Goal: Information Seeking & Learning: Learn about a topic

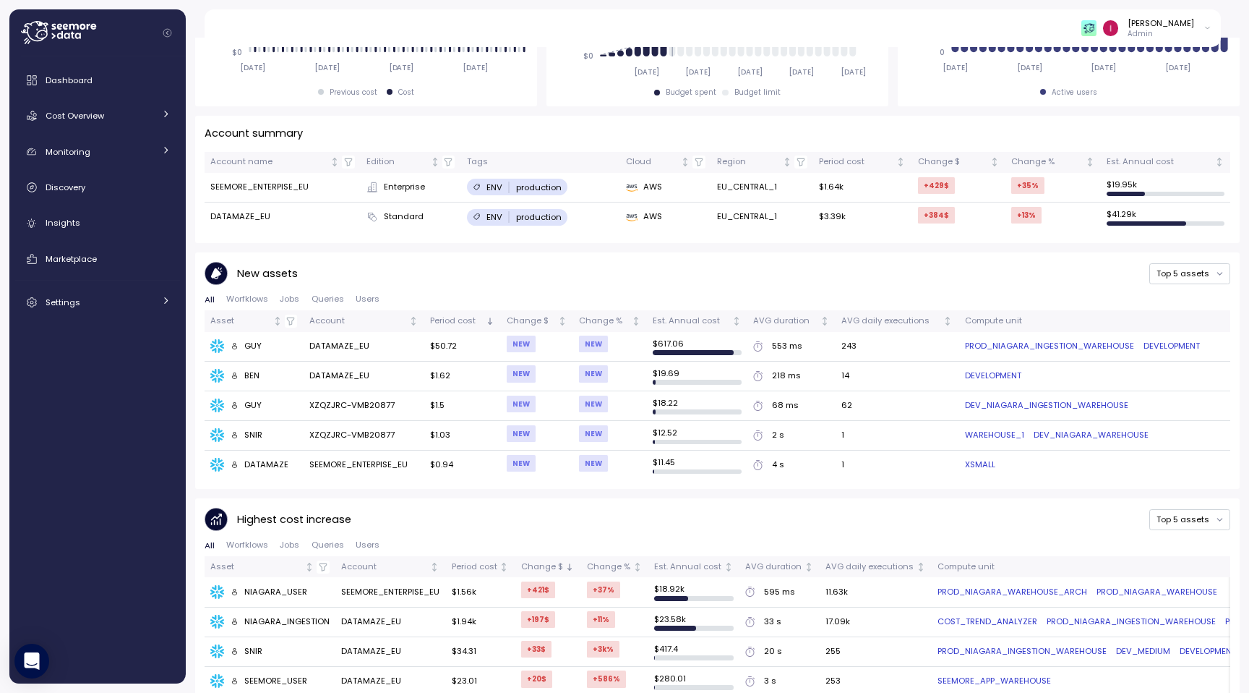
scroll to position [462, 0]
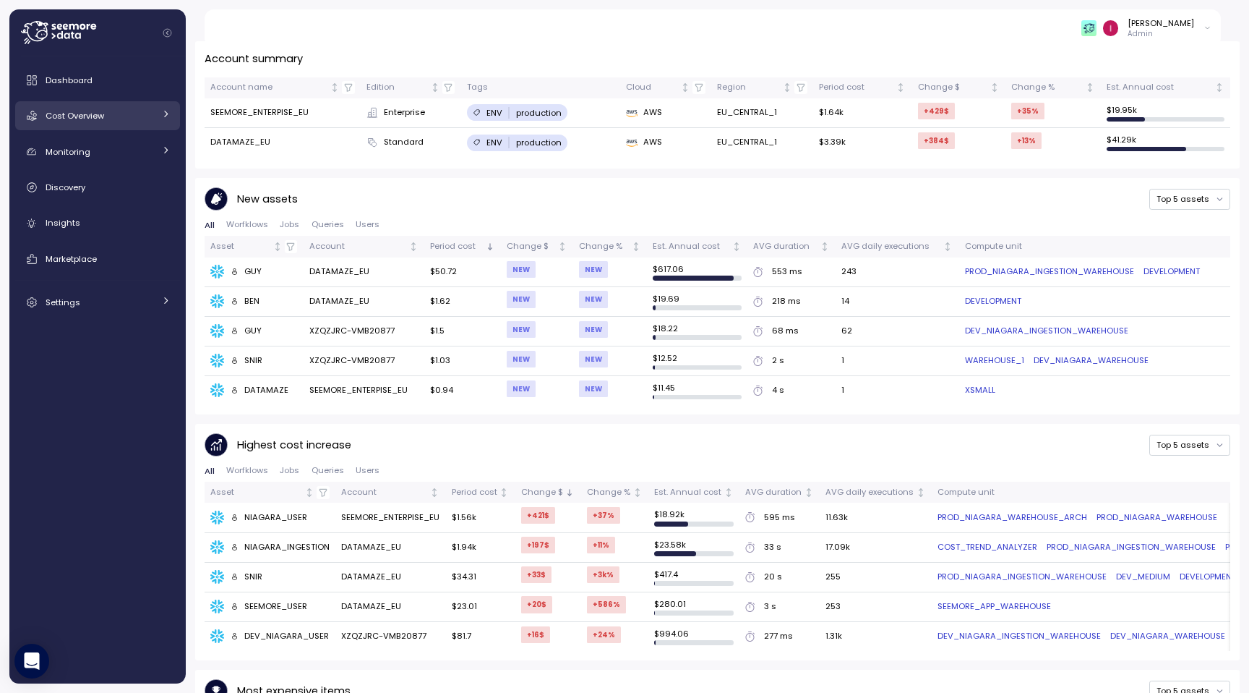
click at [108, 117] on div "Cost Overview" at bounding box center [100, 115] width 108 height 14
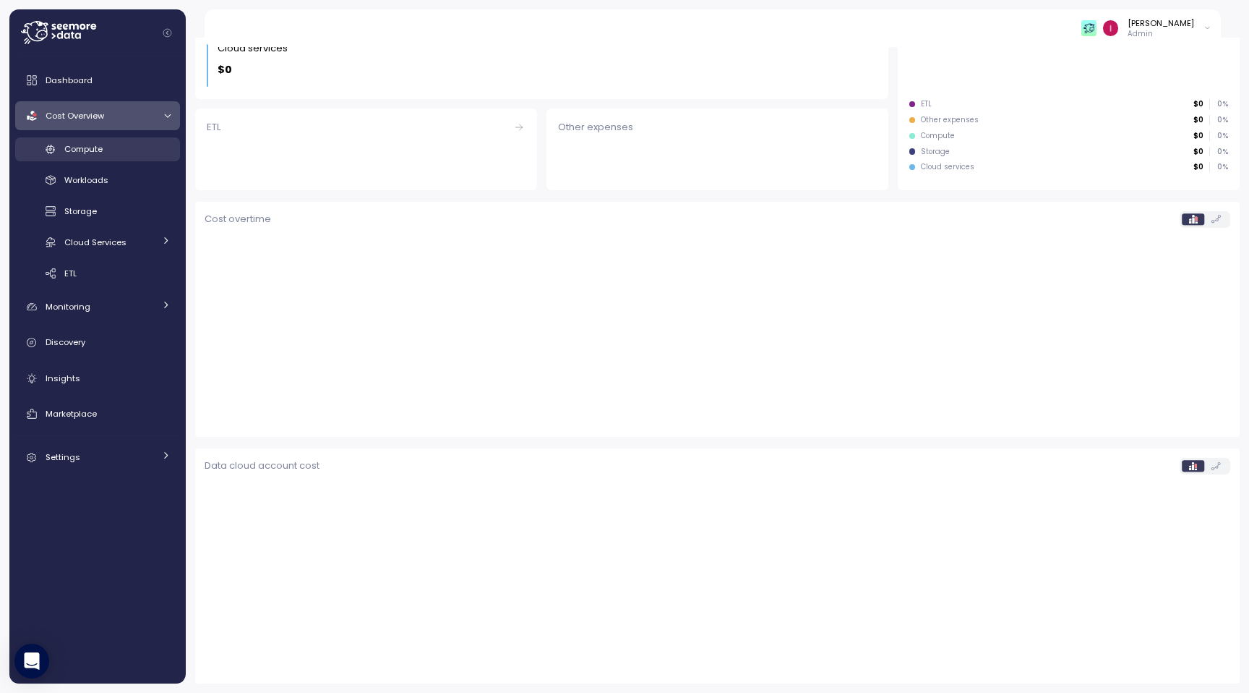
scroll to position [274, 0]
click at [106, 183] on span "Workloads" at bounding box center [86, 180] width 44 height 12
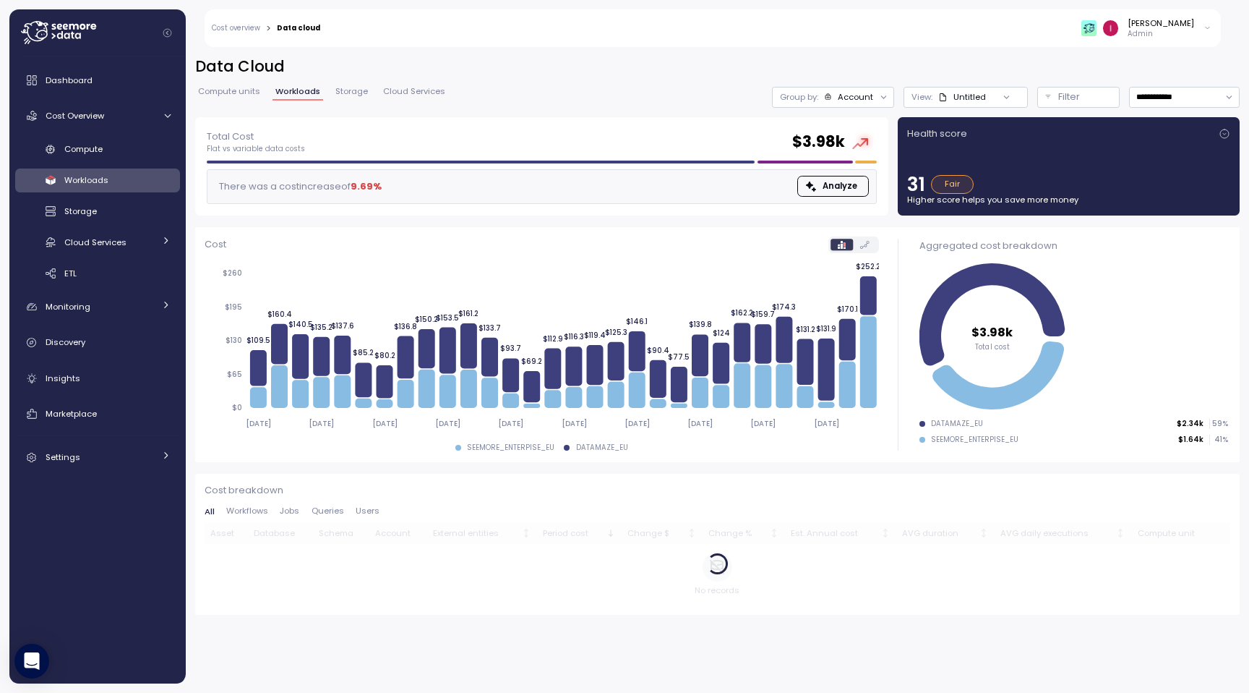
click at [1168, 29] on p "Admin" at bounding box center [1161, 34] width 67 height 10
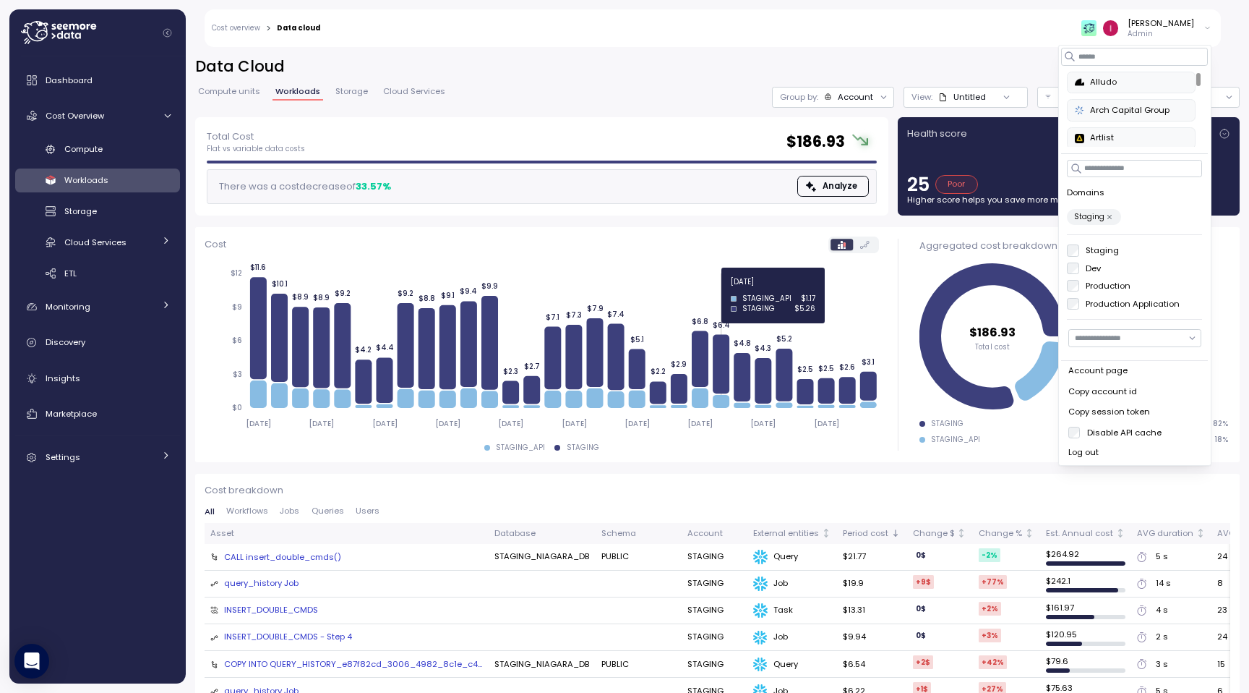
click at [719, 288] on icon "2025-08-10 2025-08-13 2025-08-16 2025-08-19 2025-08-22 2025-08-25 2025-08-28 20…" at bounding box center [542, 348] width 674 height 178
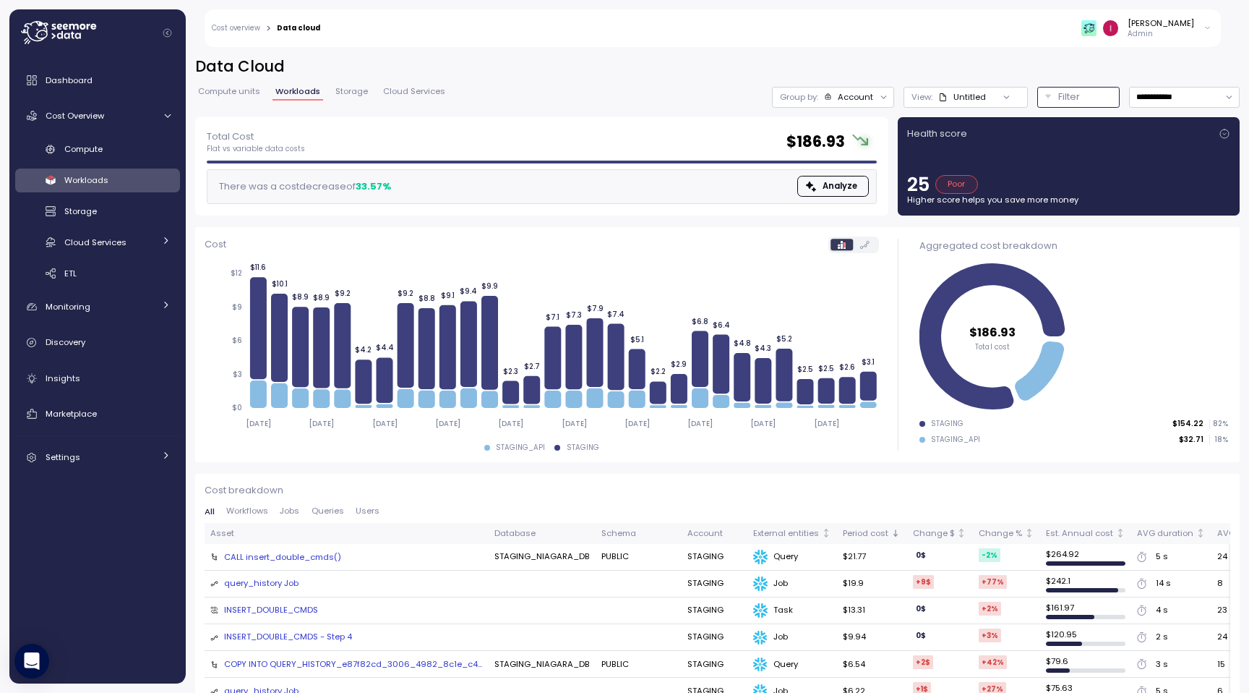
click at [1094, 103] on div "Filter" at bounding box center [1084, 97] width 53 height 14
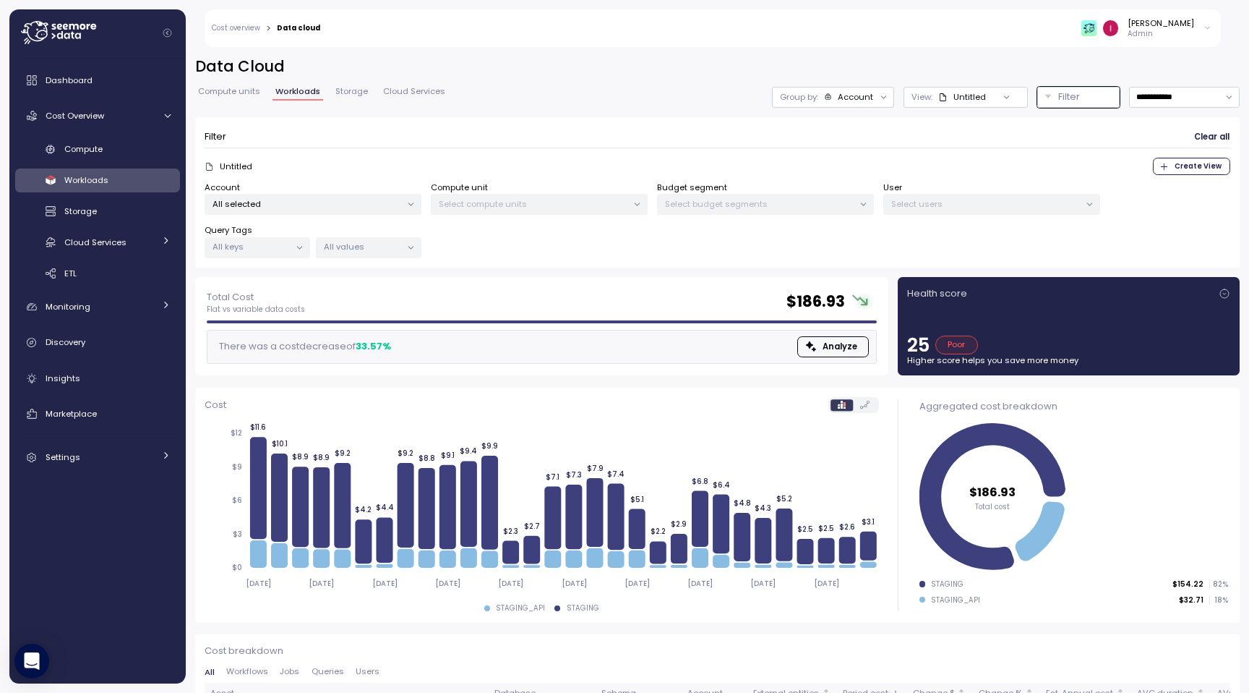
click at [369, 192] on div "Account All selected" at bounding box center [313, 198] width 217 height 34
click at [369, 196] on div "All selected" at bounding box center [313, 204] width 217 height 21
click at [346, 280] on span "only" at bounding box center [354, 283] width 17 height 16
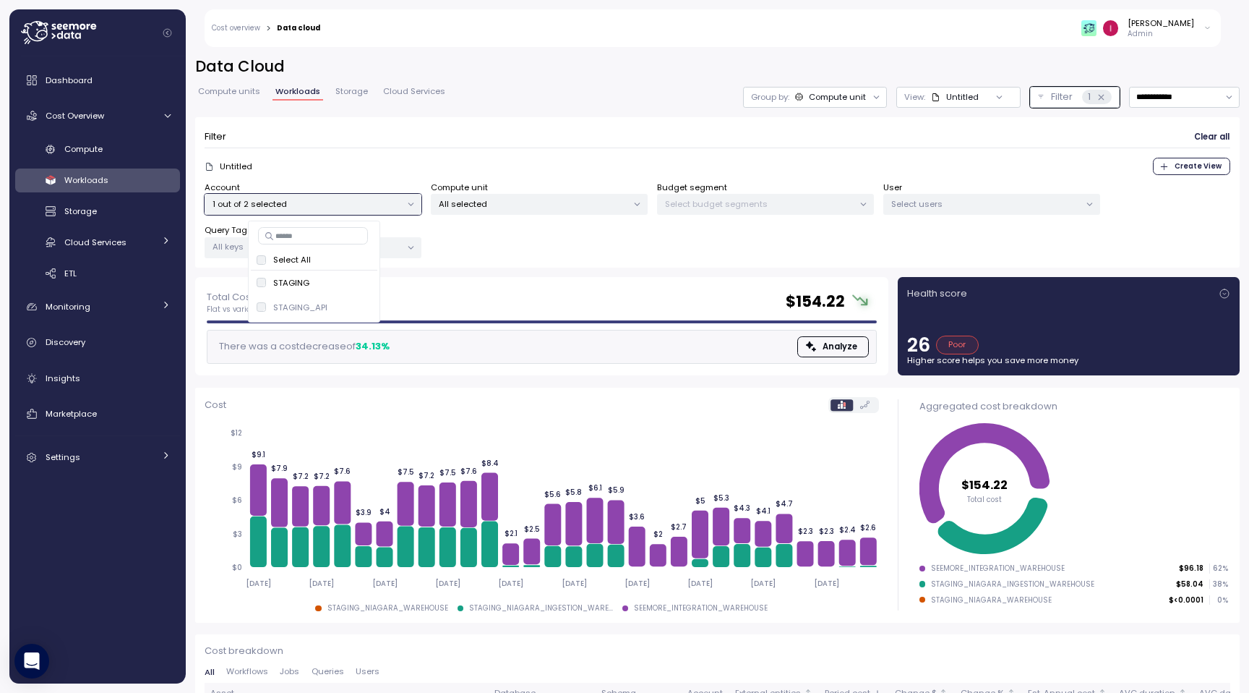
click at [955, 194] on div "Select users" at bounding box center [991, 204] width 217 height 21
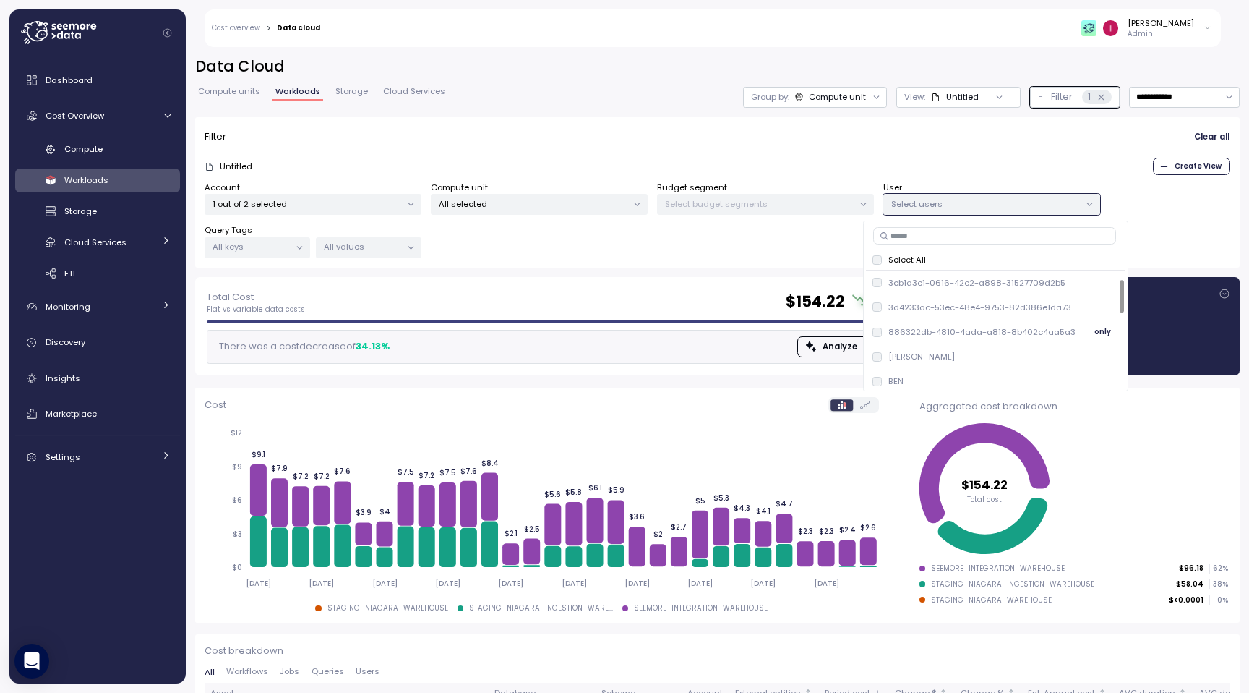
scroll to position [57, 0]
click at [910, 301] on div "ALEX only" at bounding box center [997, 299] width 248 height 17
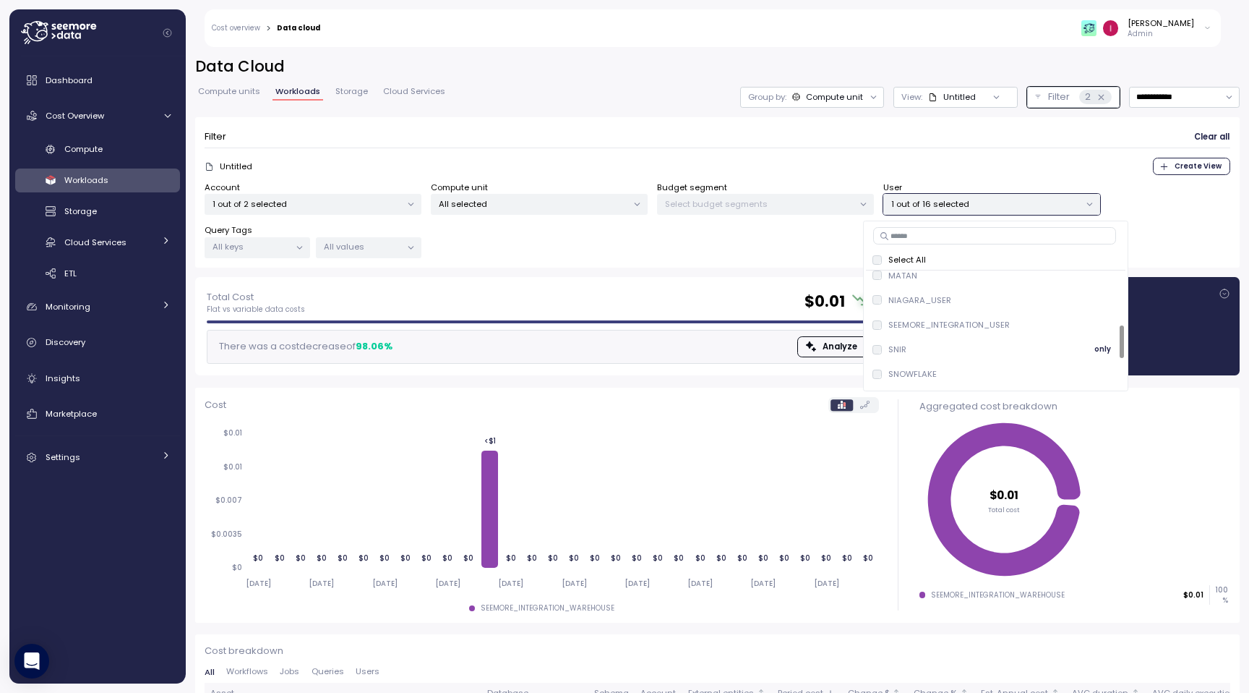
scroll to position [194, 0]
click at [943, 304] on div "NIAGARA_USER only" at bounding box center [997, 310] width 248 height 17
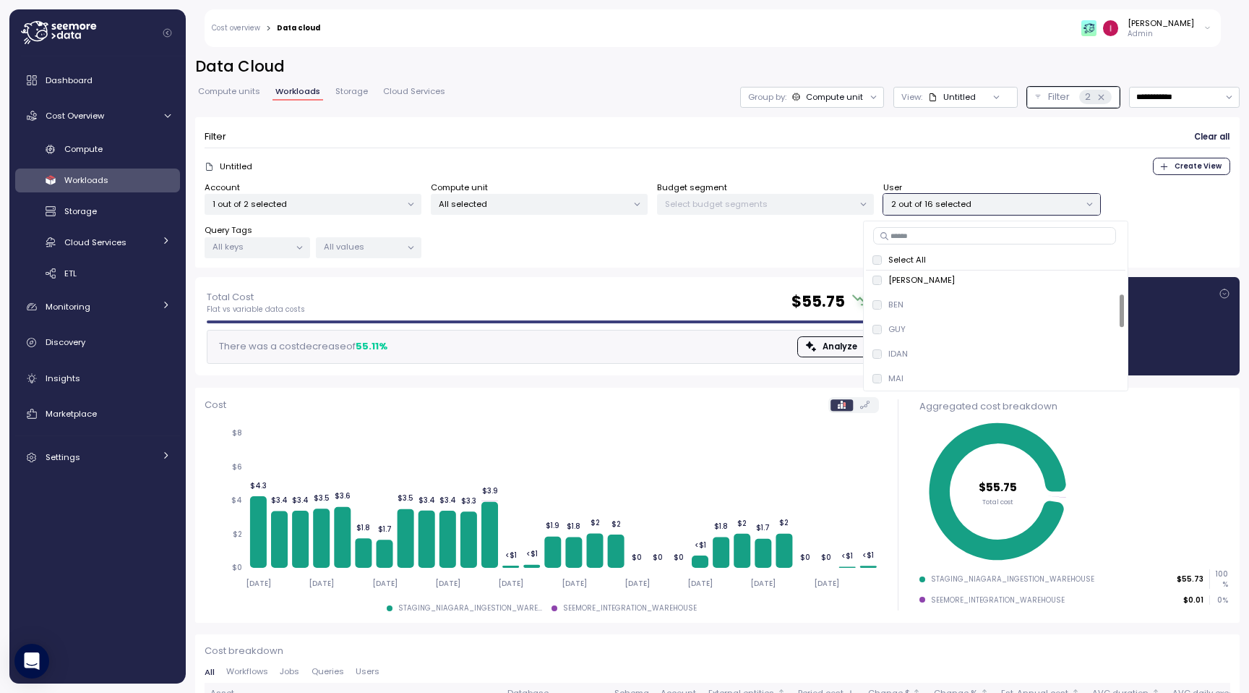
scroll to position [82, 0]
click at [1174, 25] on div "[PERSON_NAME]" at bounding box center [1161, 23] width 67 height 12
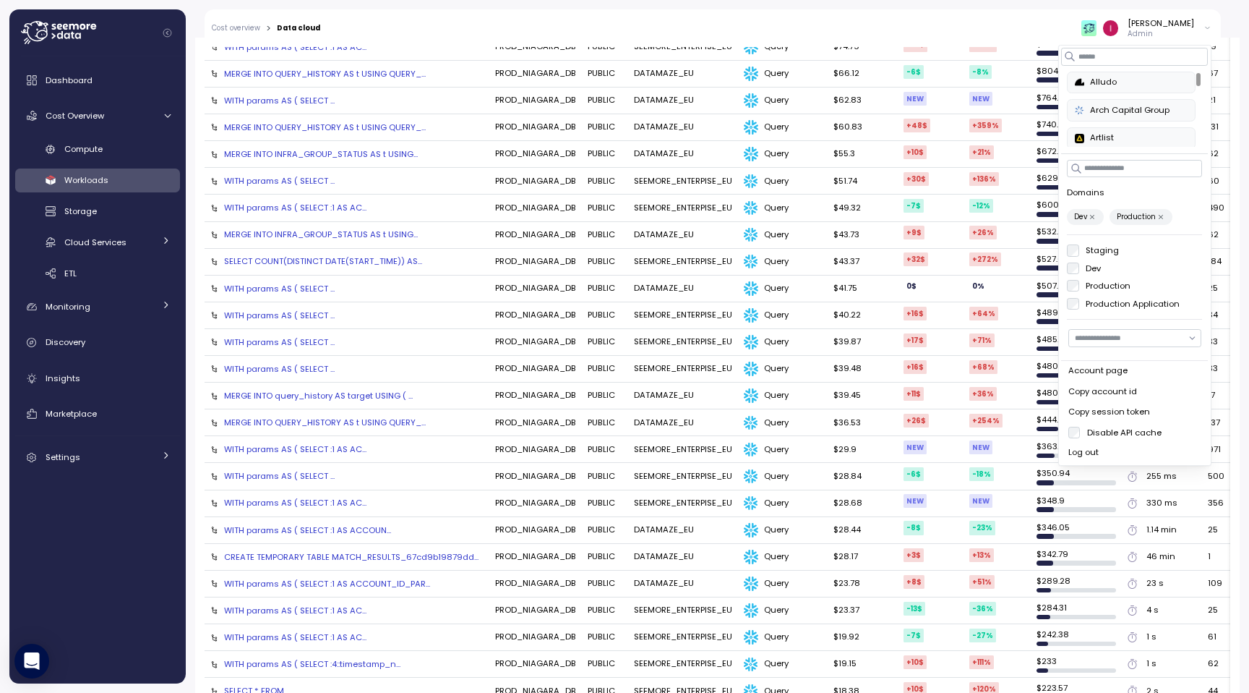
scroll to position [400, 0]
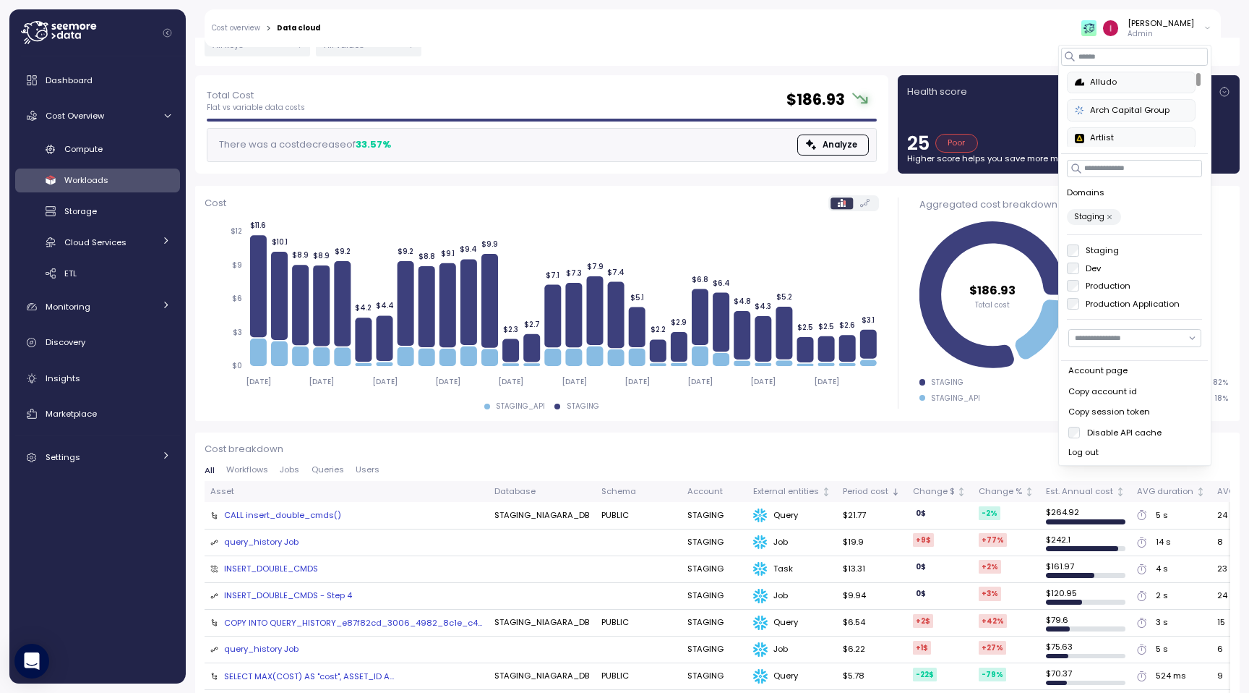
click at [369, 466] on span "Users" at bounding box center [368, 470] width 24 height 8
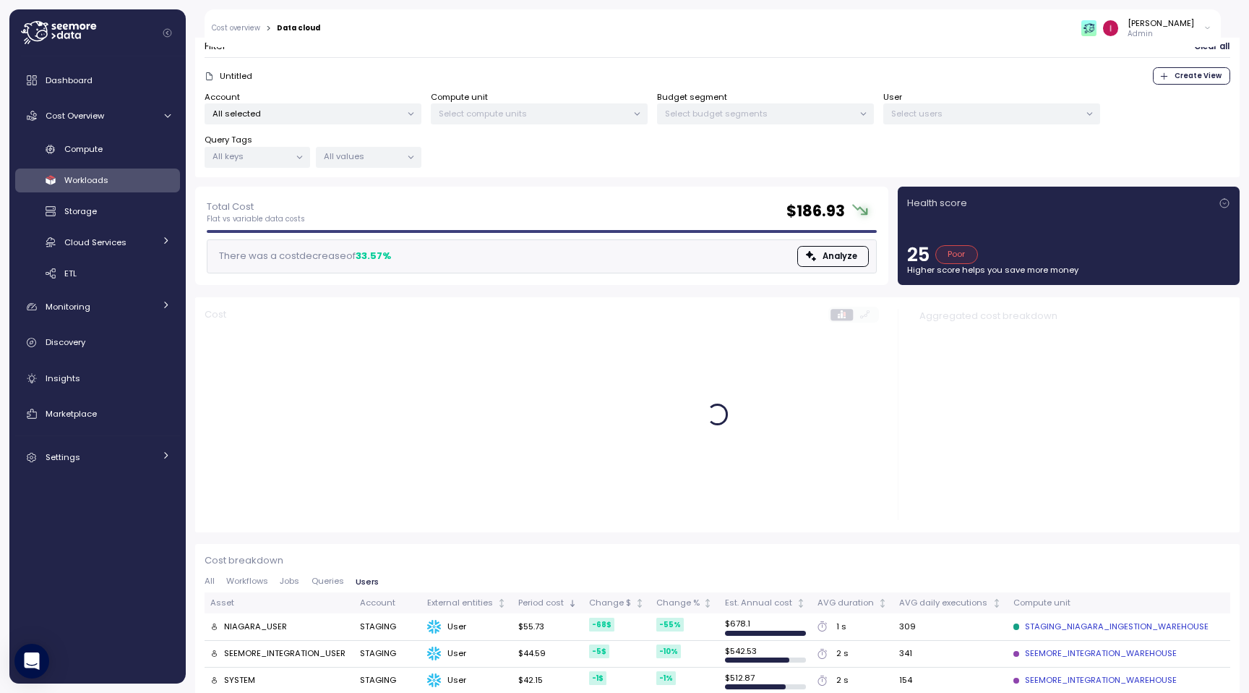
scroll to position [186, 0]
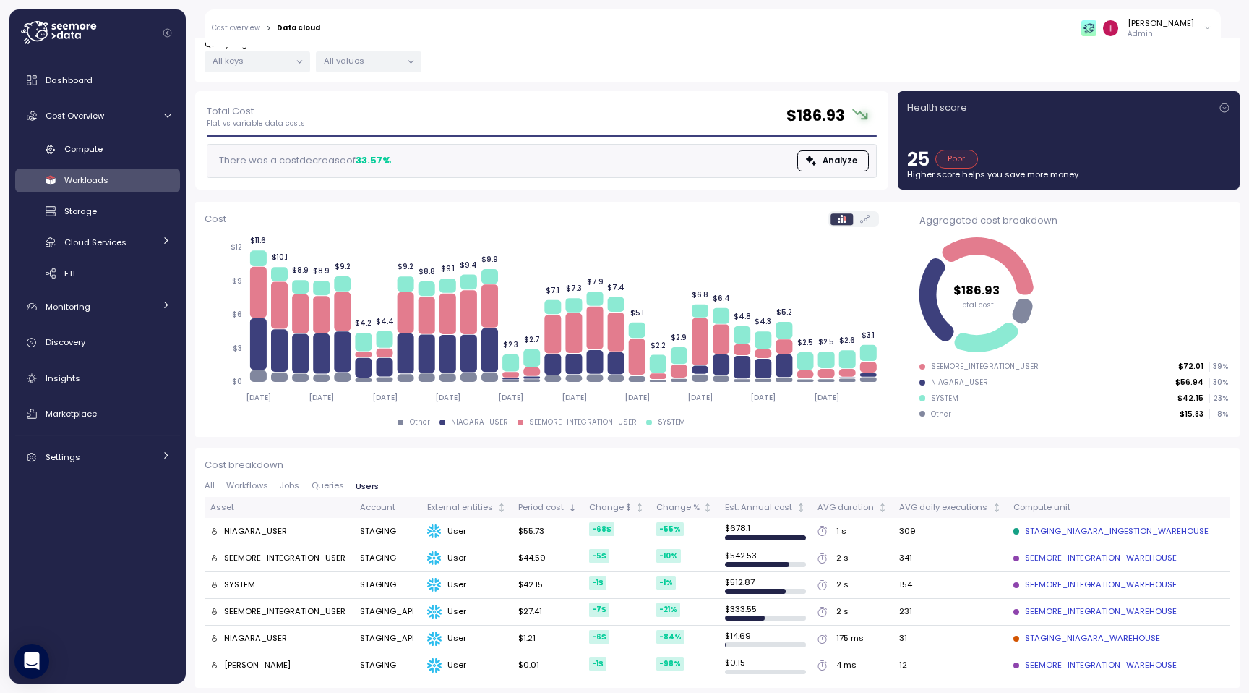
click at [329, 492] on div "All Workflows Jobs Queries Users" at bounding box center [718, 489] width 1026 height 16
click at [328, 489] on span "Queries" at bounding box center [328, 485] width 33 height 8
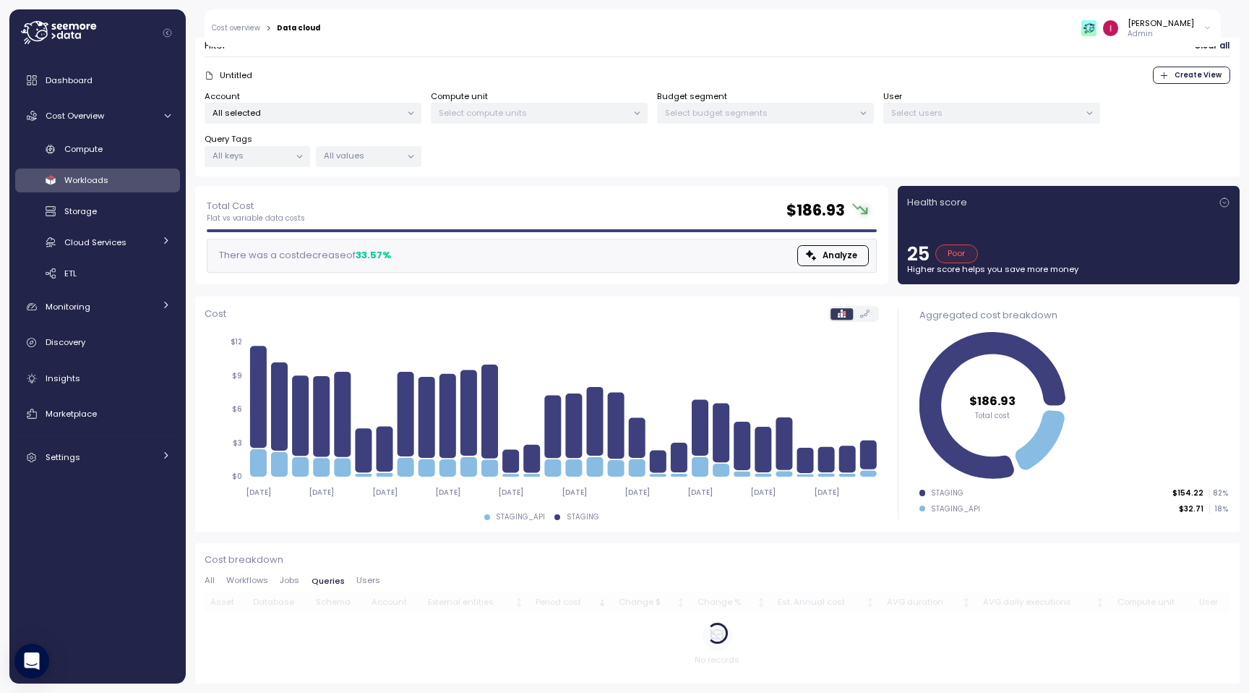
scroll to position [90, 0]
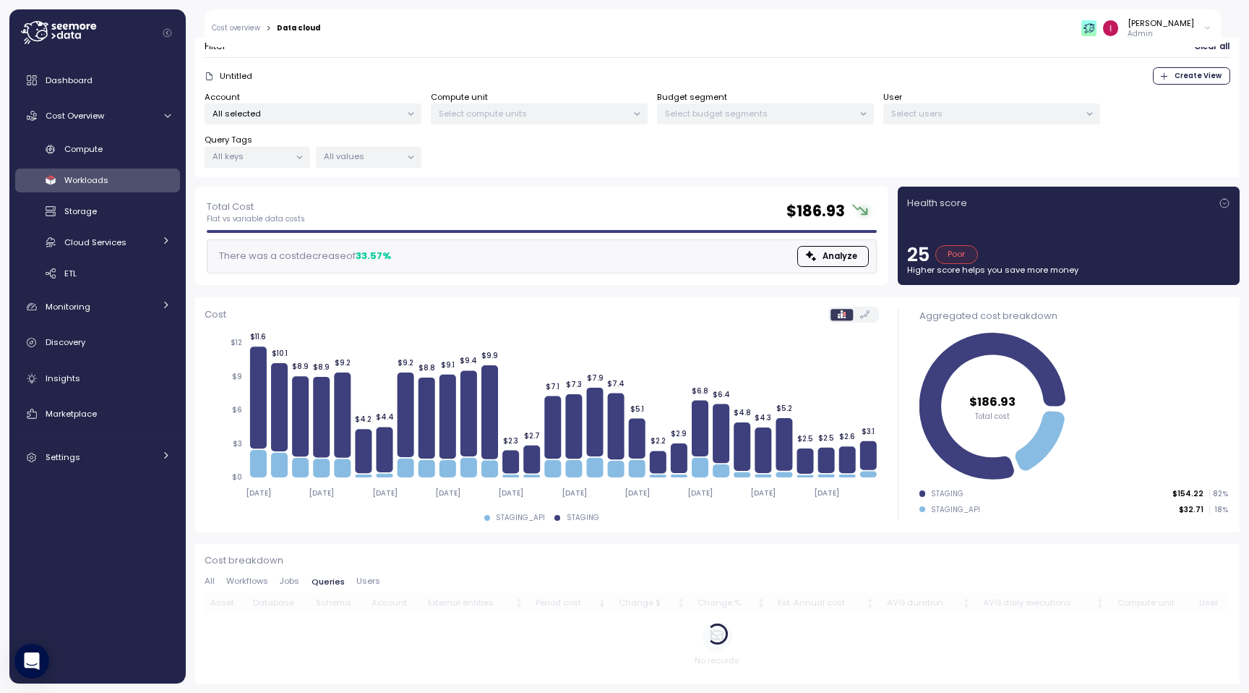
click at [1051, 116] on p "Select users" at bounding box center [985, 114] width 189 height 12
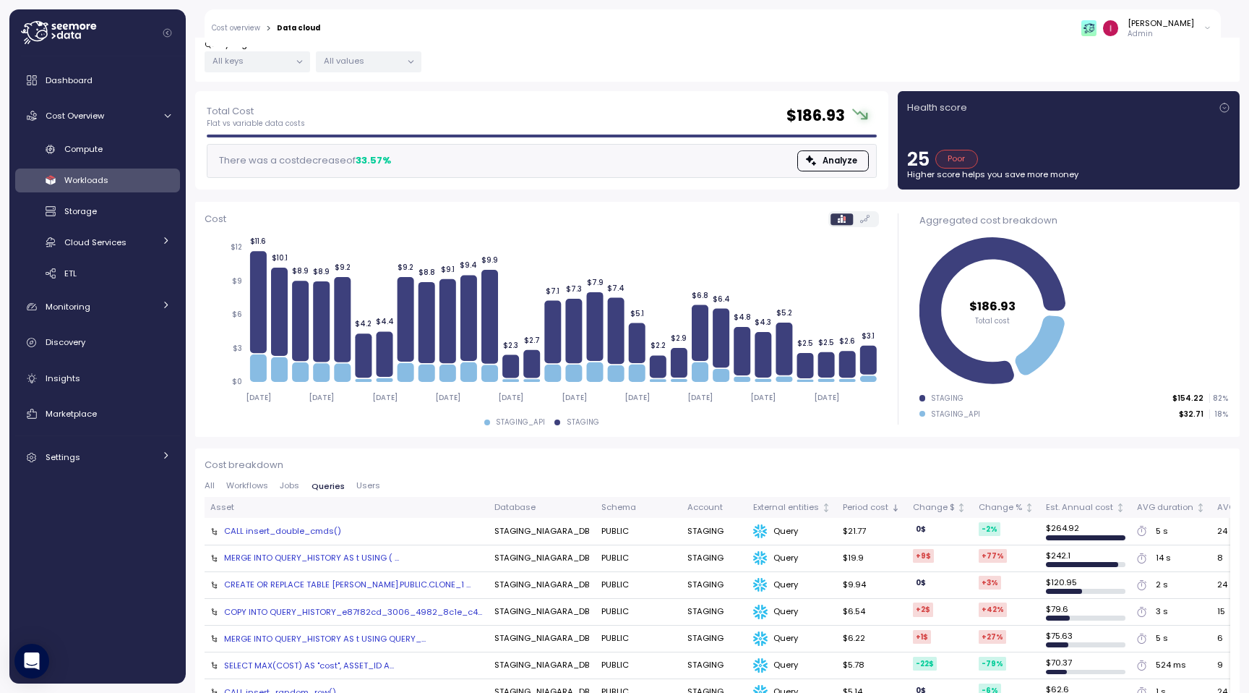
scroll to position [0, 0]
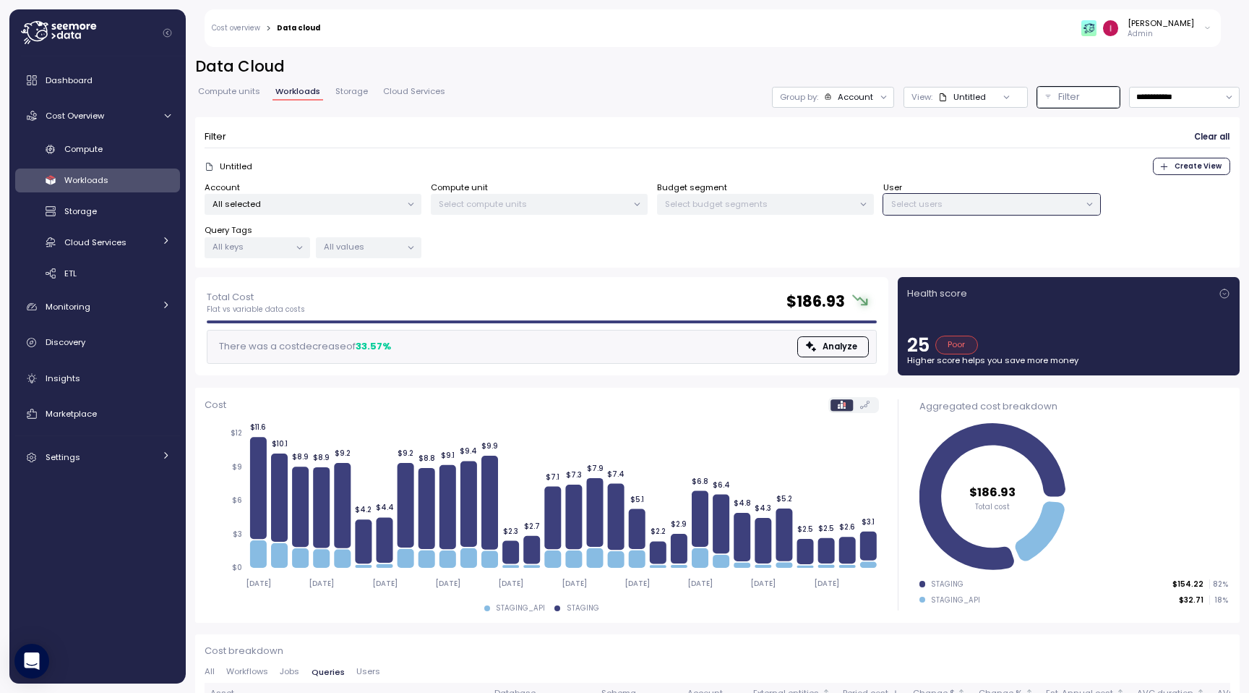
click at [990, 201] on p "Select users" at bounding box center [985, 204] width 189 height 12
click at [287, 205] on p "All selected" at bounding box center [307, 204] width 189 height 12
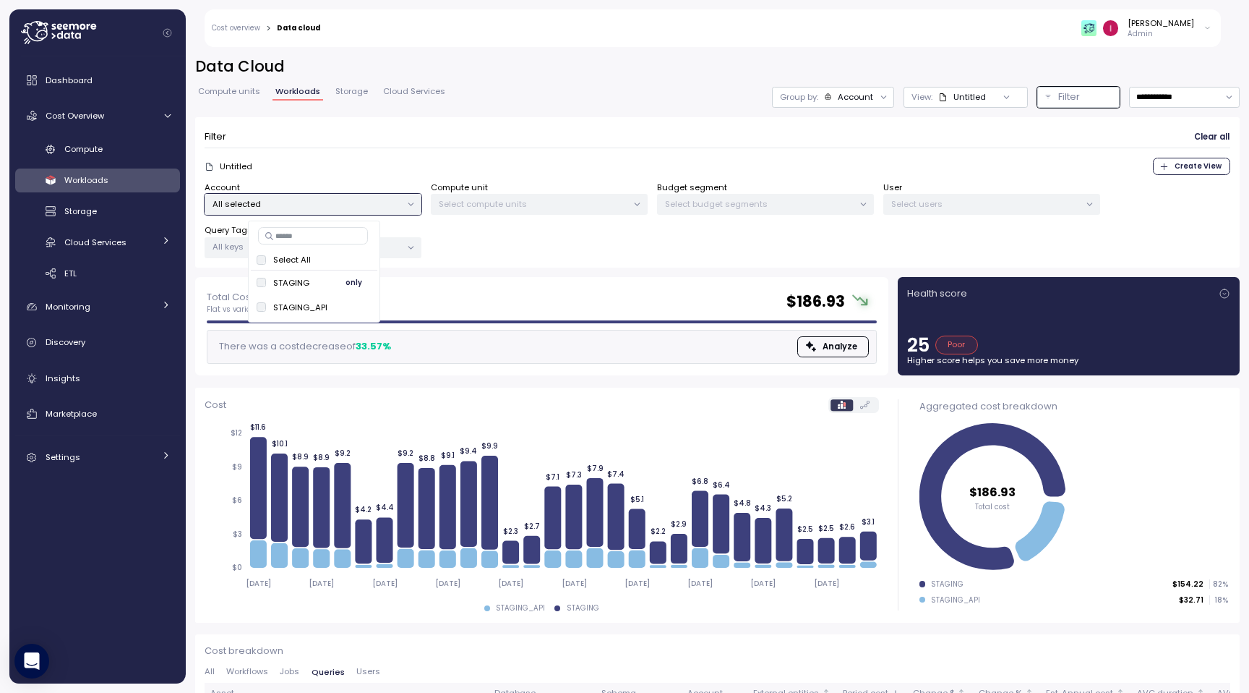
click at [343, 283] on button "only" at bounding box center [354, 282] width 35 height 17
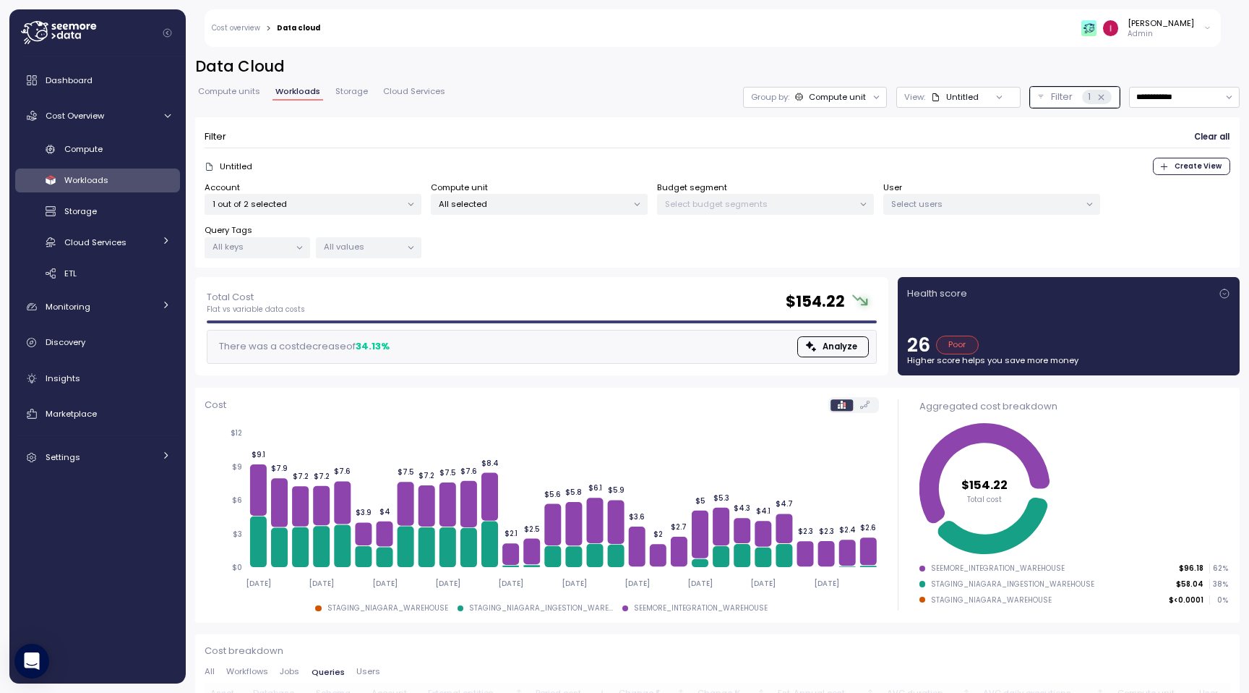
click at [1030, 215] on div "Account 1 out of 2 selected Compute unit All selected Budget segment Select bud…" at bounding box center [718, 219] width 1026 height 77
click at [1006, 211] on div "Select users" at bounding box center [991, 204] width 217 height 21
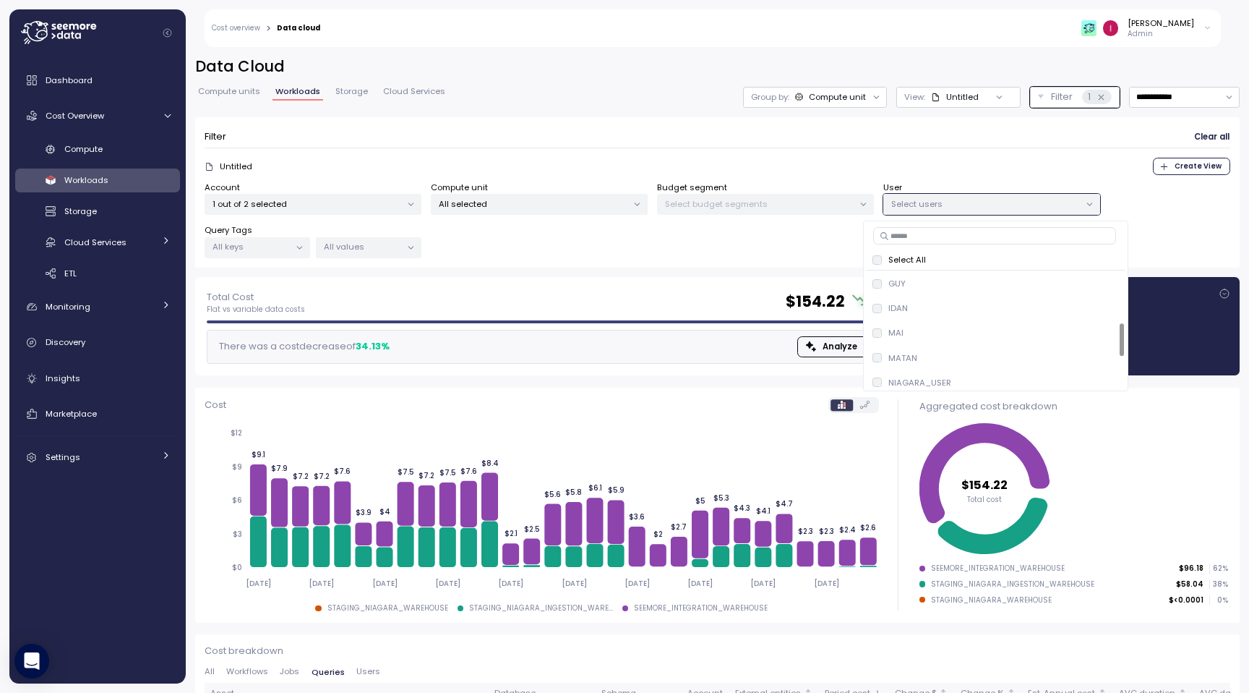
scroll to position [277, 0]
click at [880, 281] on div "SNIR" at bounding box center [890, 277] width 35 height 12
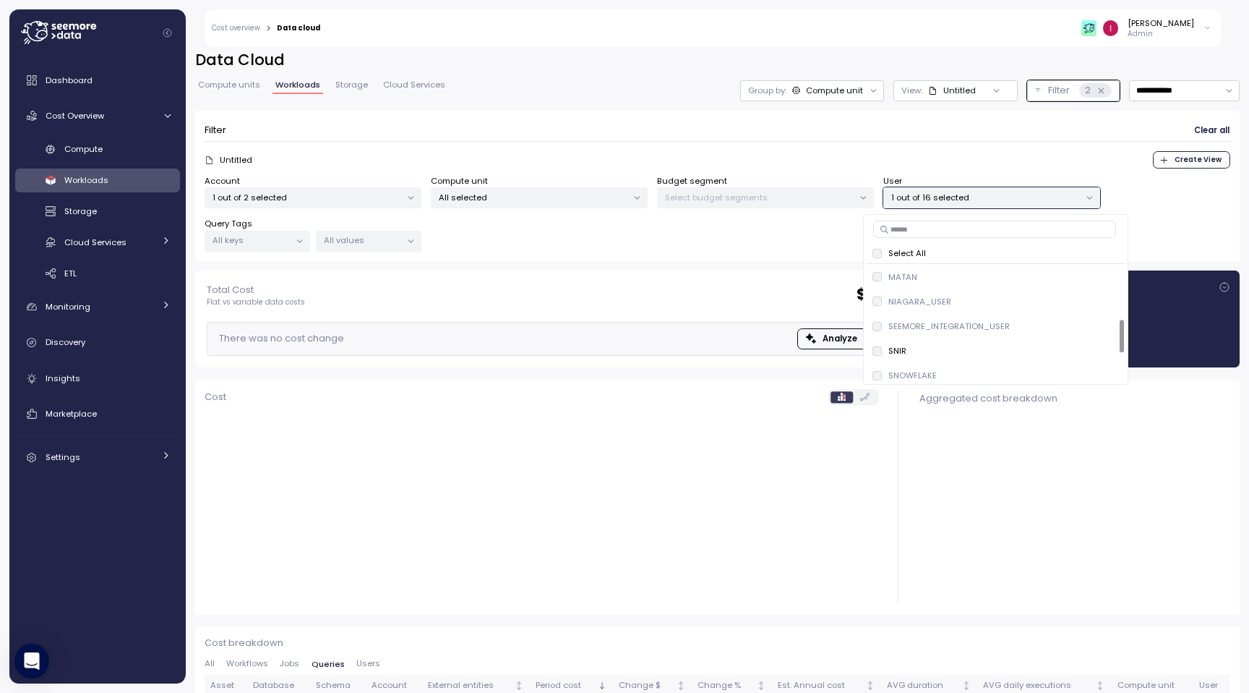
scroll to position [205, 0]
click at [920, 294] on p "NIAGARA_USER" at bounding box center [919, 293] width 63 height 12
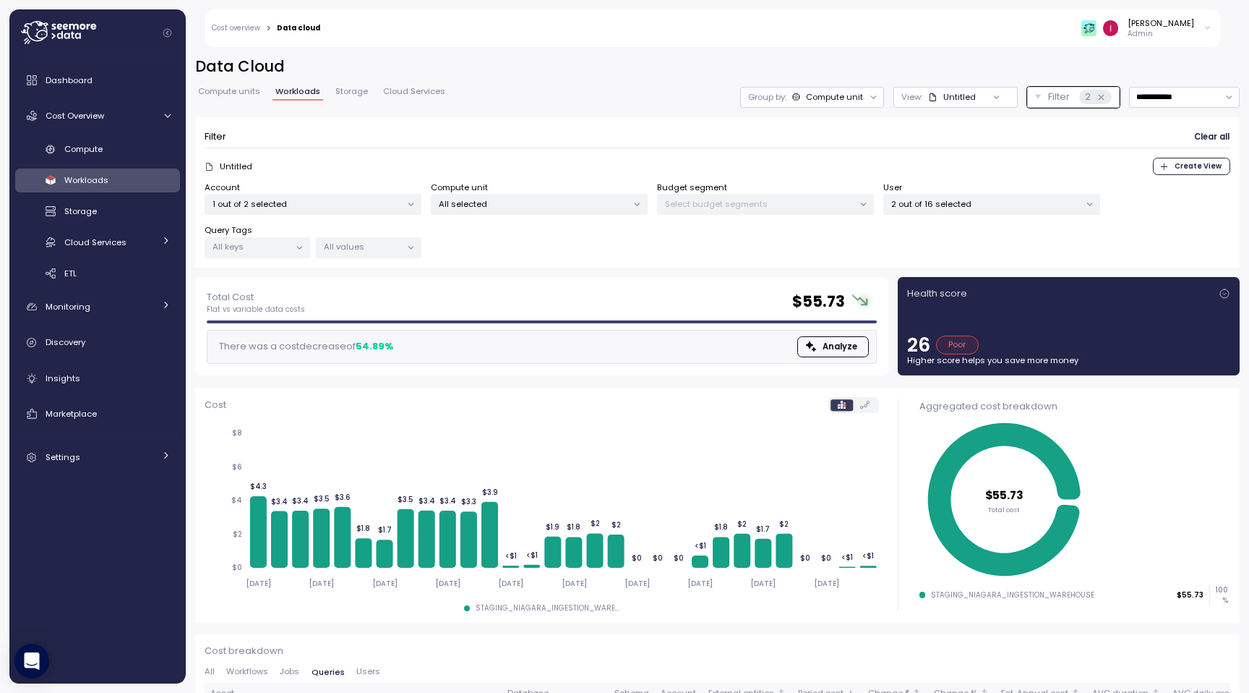
click at [674, 147] on div "Filter Clear all" at bounding box center [718, 137] width 1026 height 21
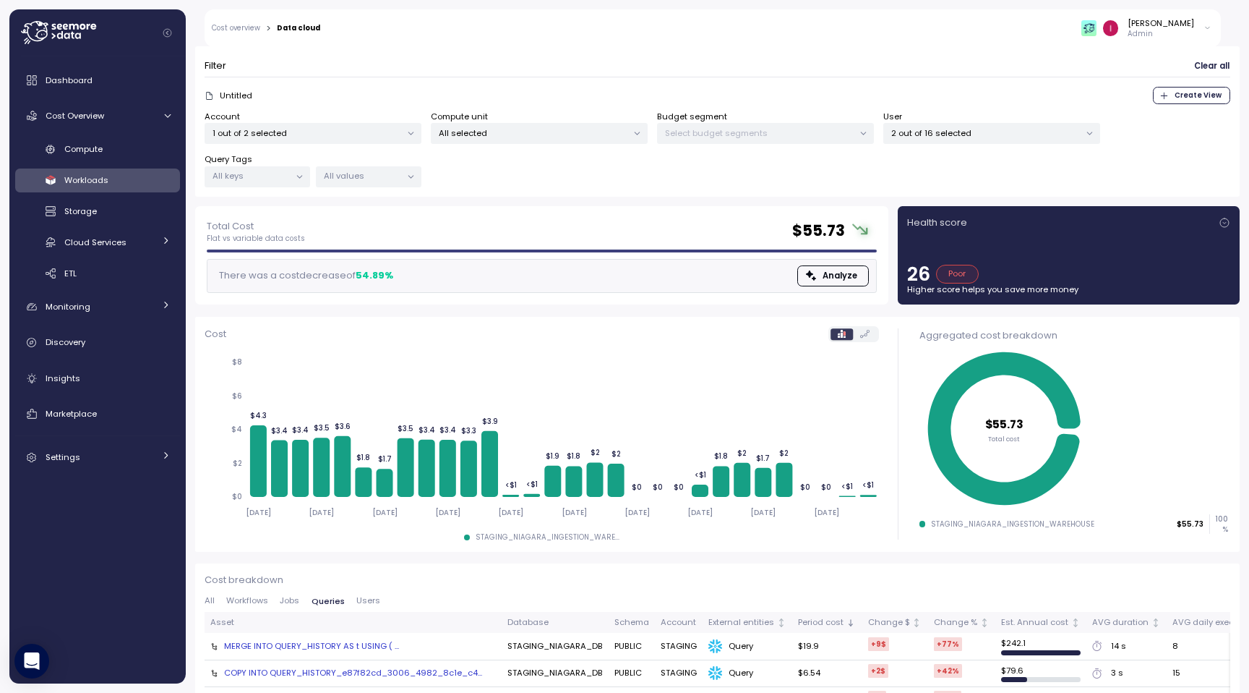
scroll to position [68, 0]
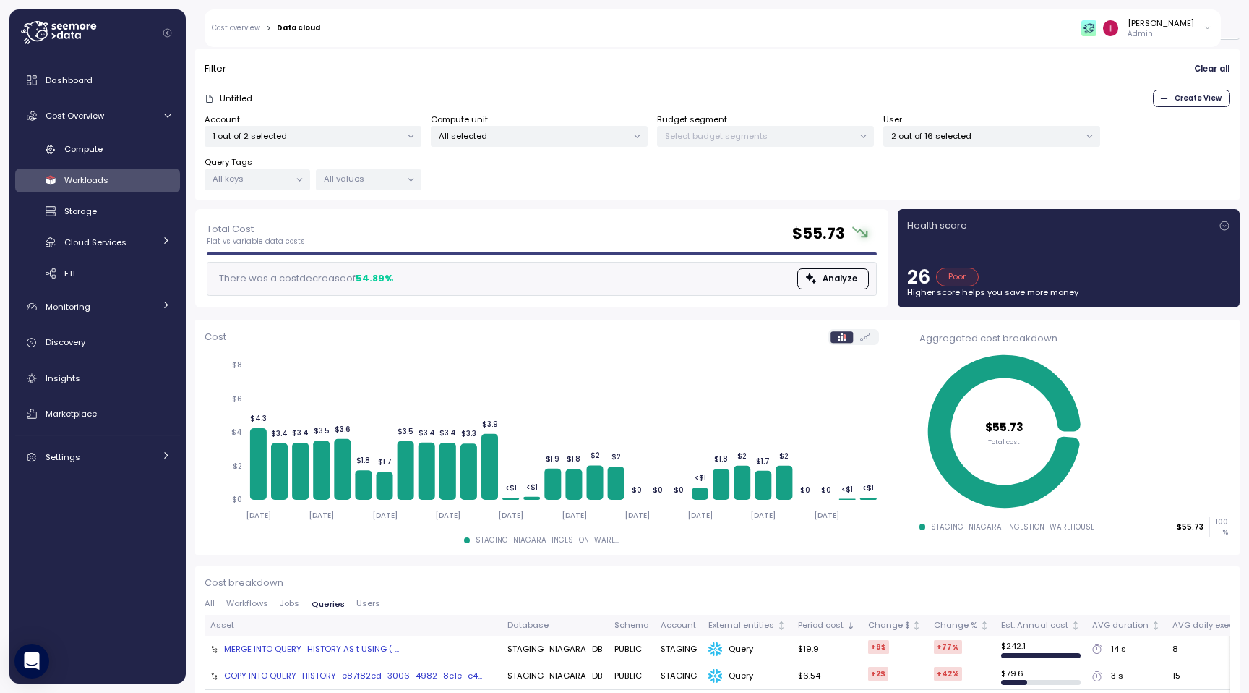
click at [351, 606] on button "Users" at bounding box center [368, 603] width 35 height 9
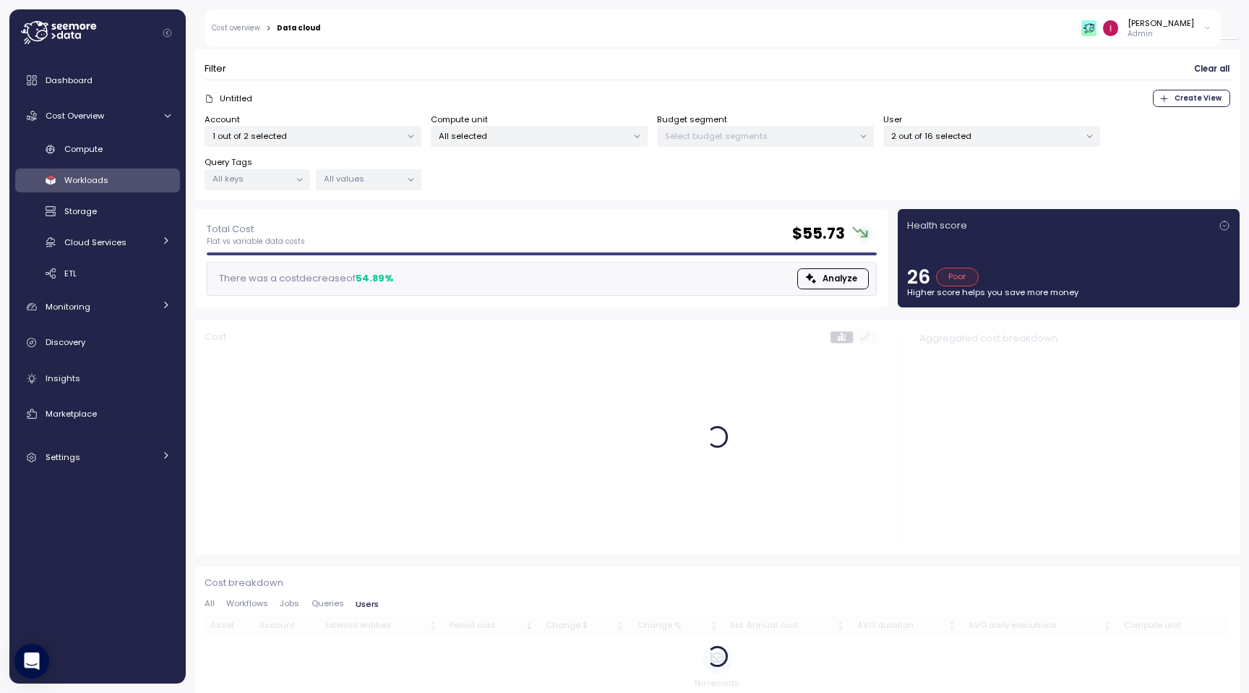
scroll to position [90, 0]
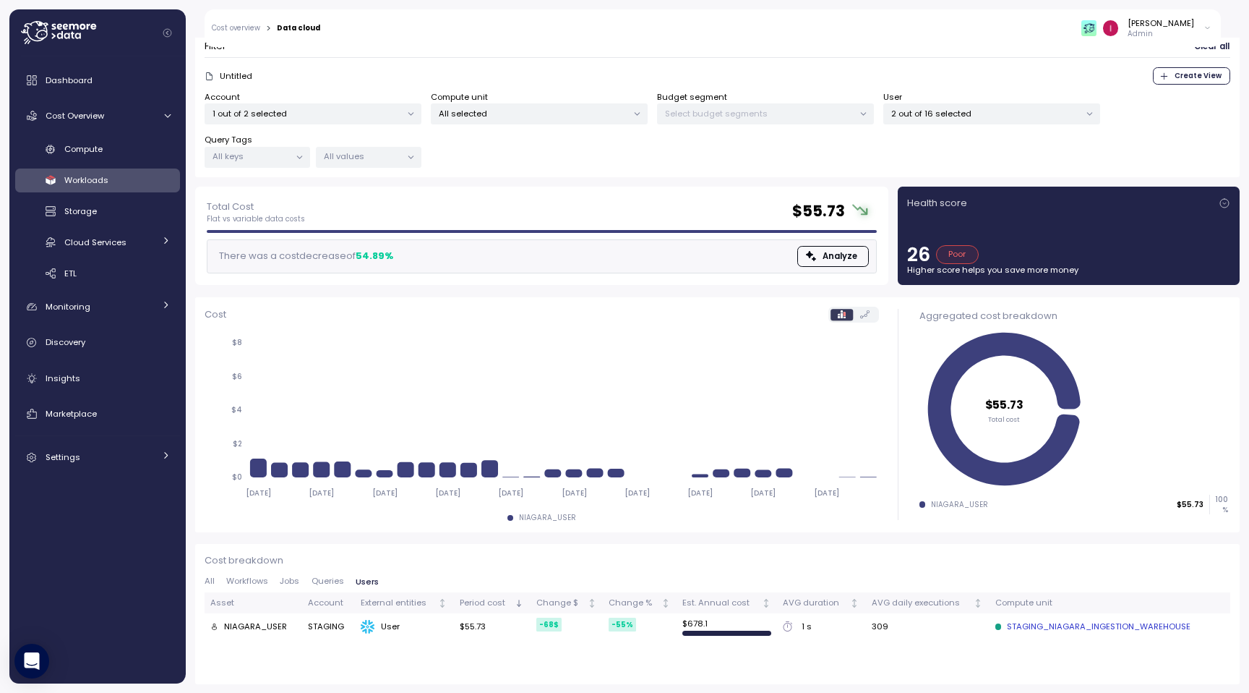
click at [327, 578] on span "Queries" at bounding box center [328, 581] width 33 height 8
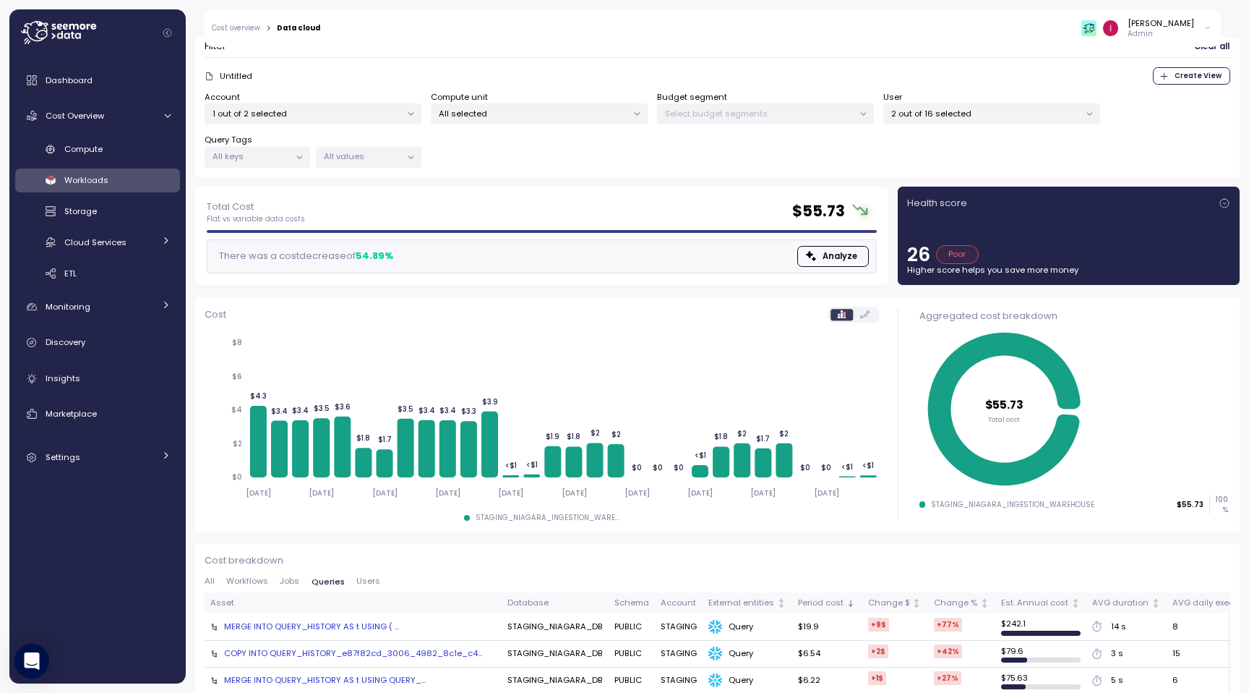
click at [283, 580] on span "Jobs" at bounding box center [290, 581] width 20 height 8
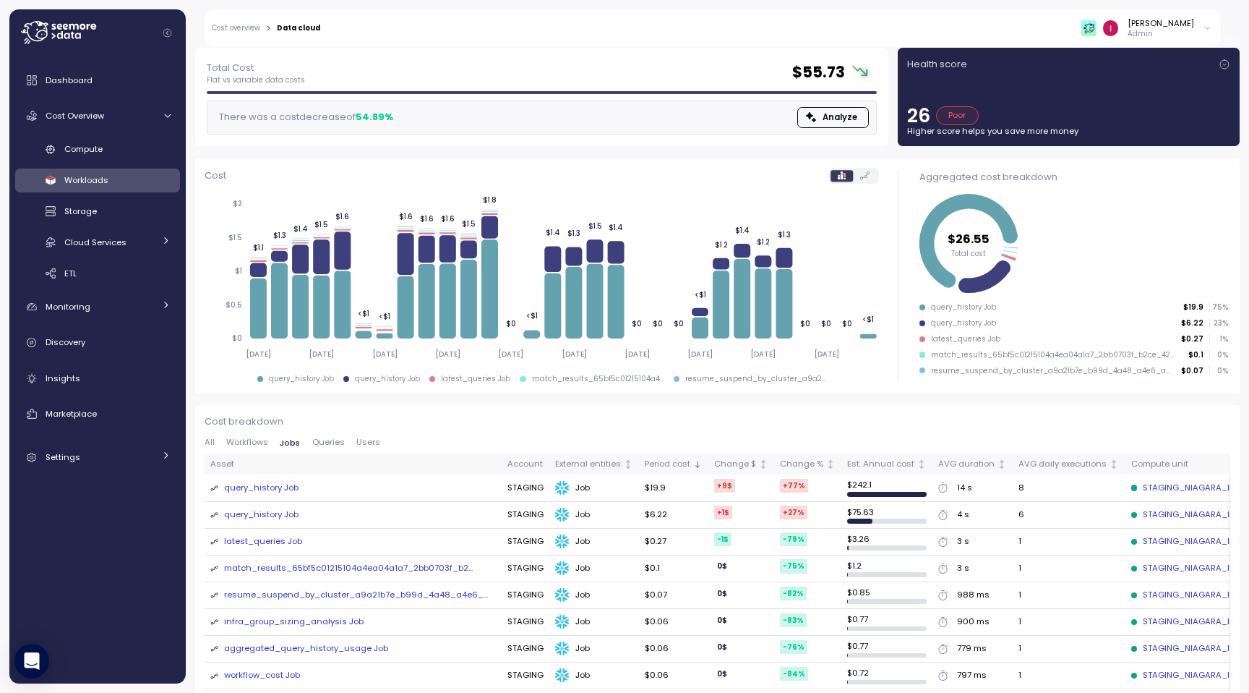
scroll to position [239, 0]
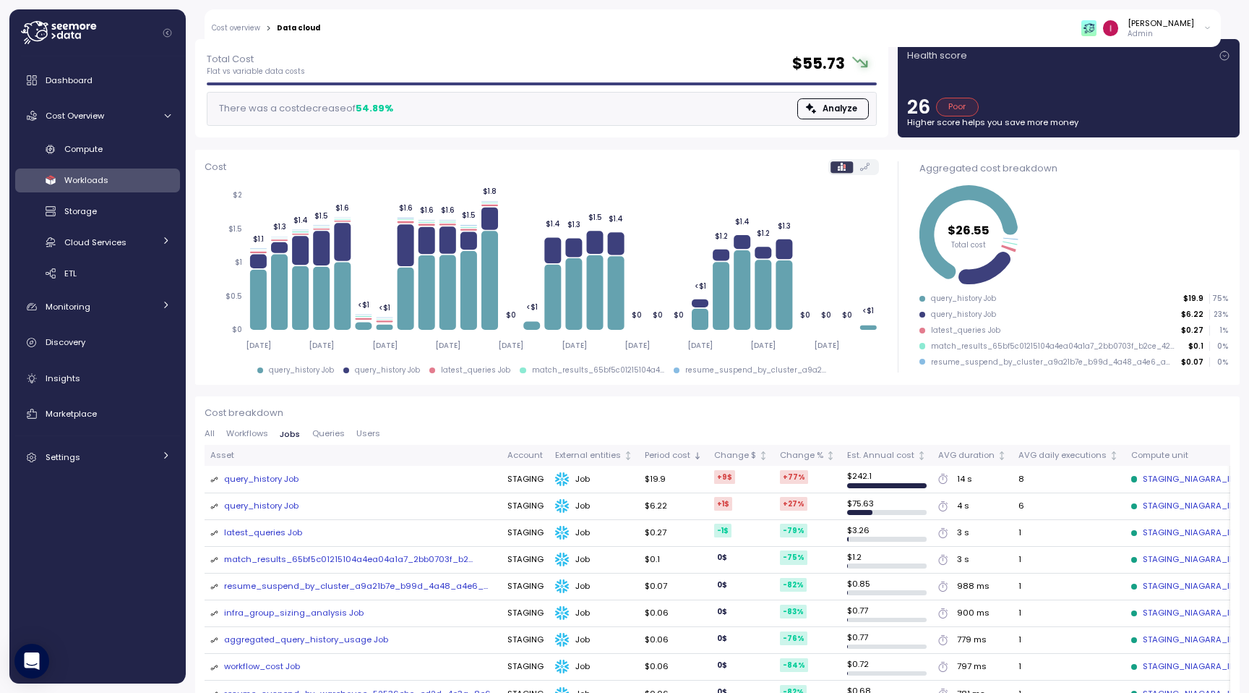
click at [260, 429] on span "Workflows" at bounding box center [247, 433] width 42 height 8
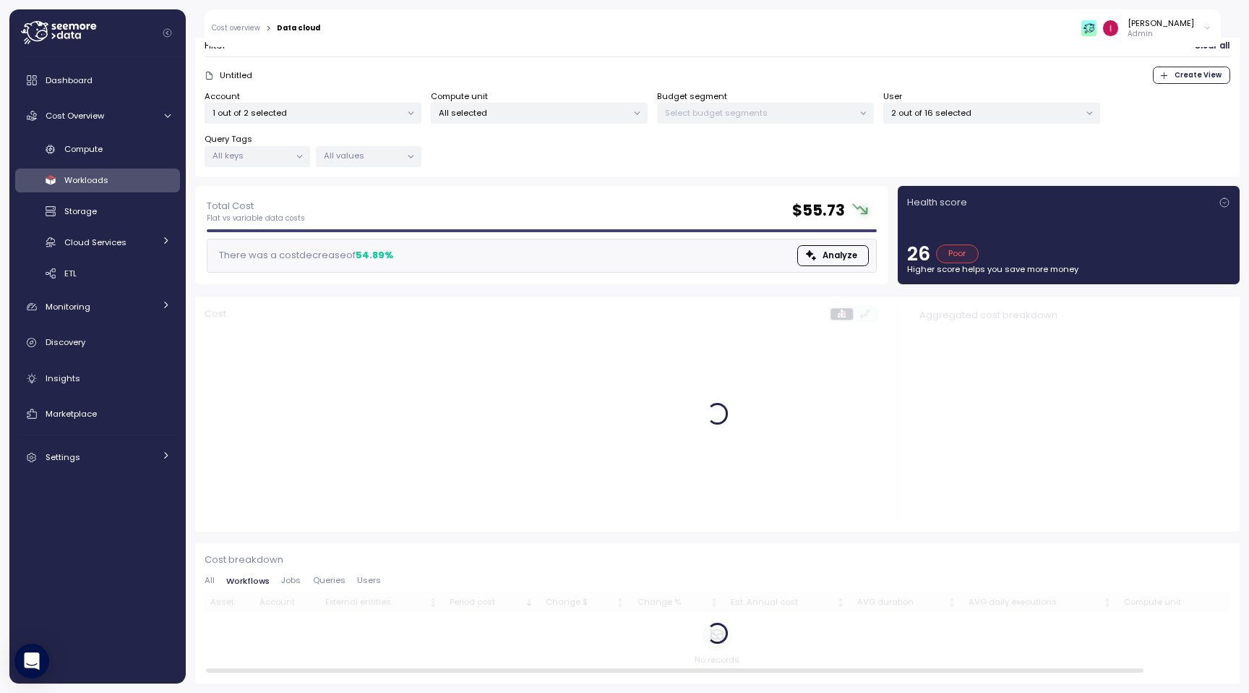
scroll to position [90, 0]
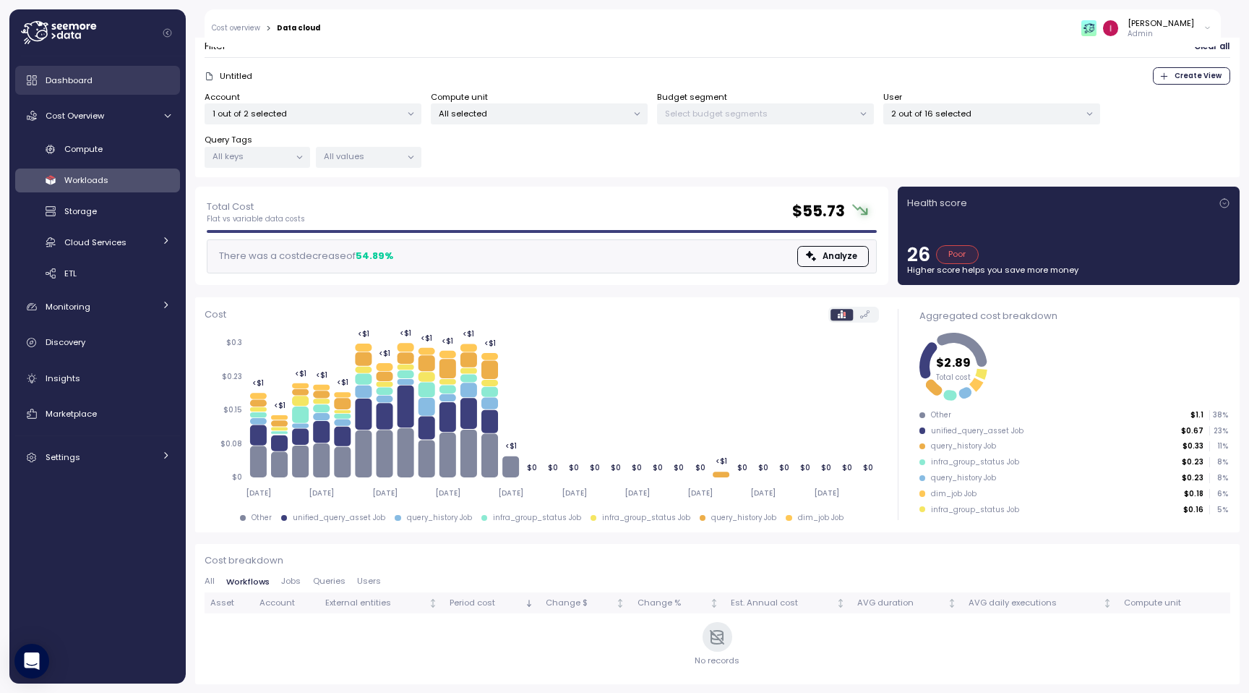
click at [114, 84] on div "Dashboard" at bounding box center [108, 80] width 125 height 14
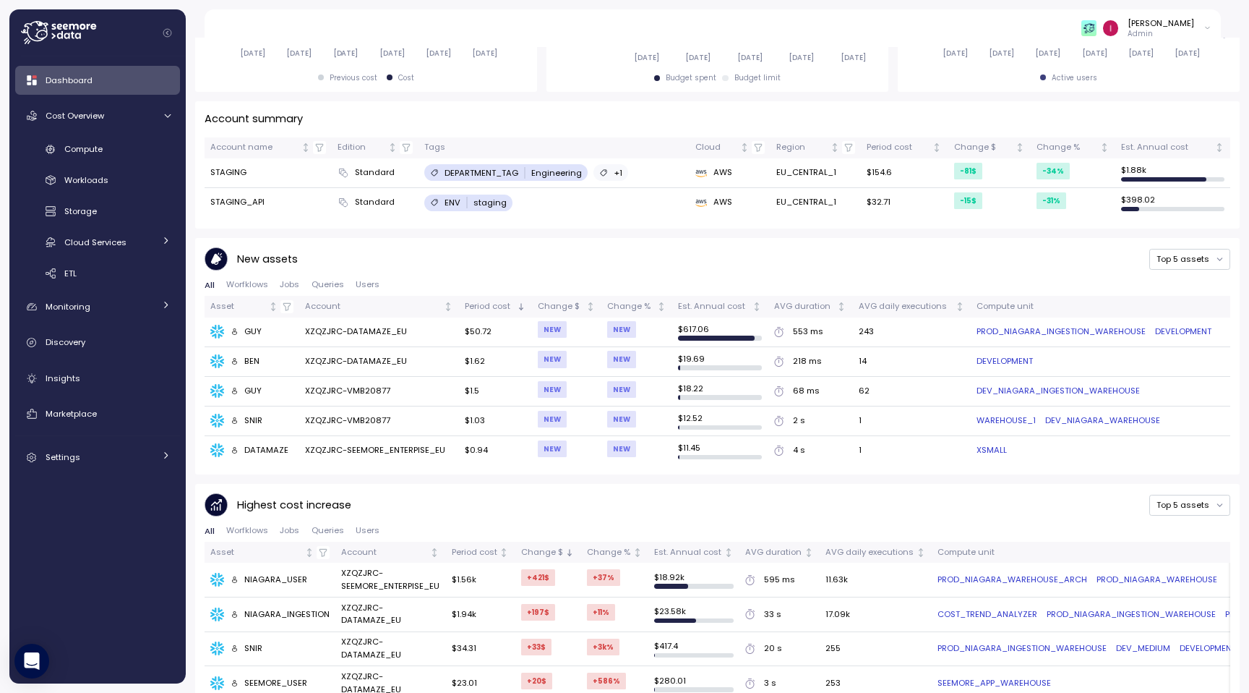
scroll to position [390, 0]
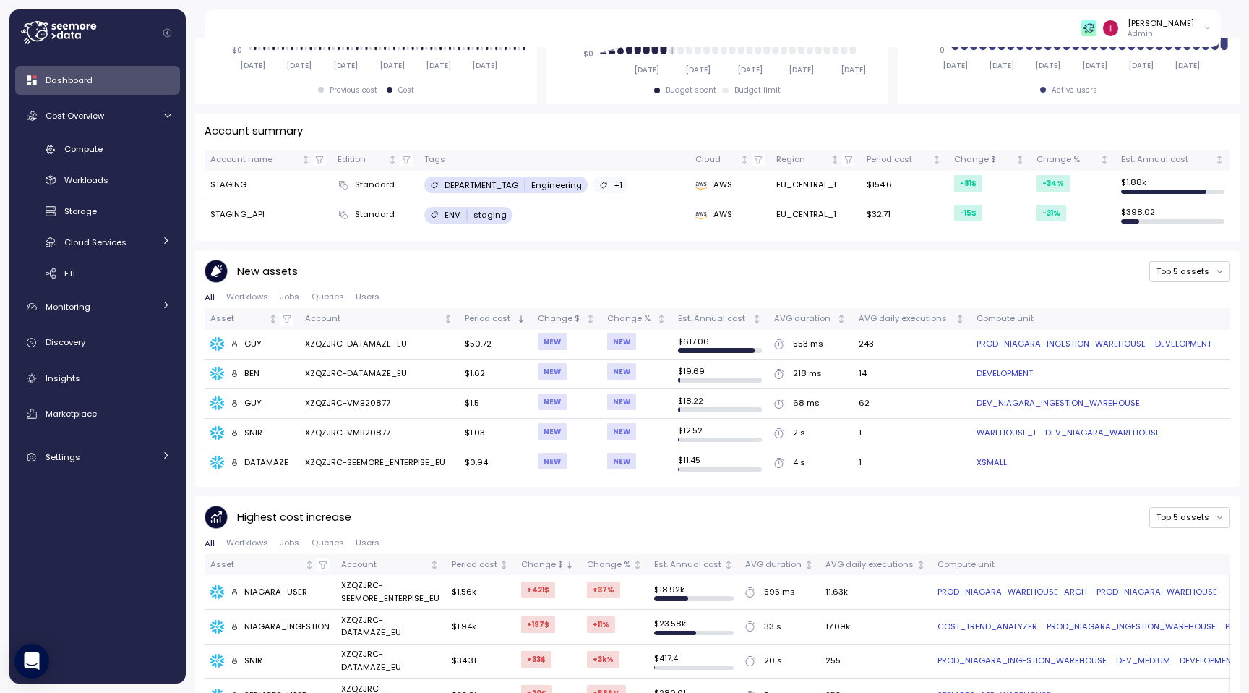
click at [292, 293] on span "Jobs" at bounding box center [290, 297] width 20 height 8
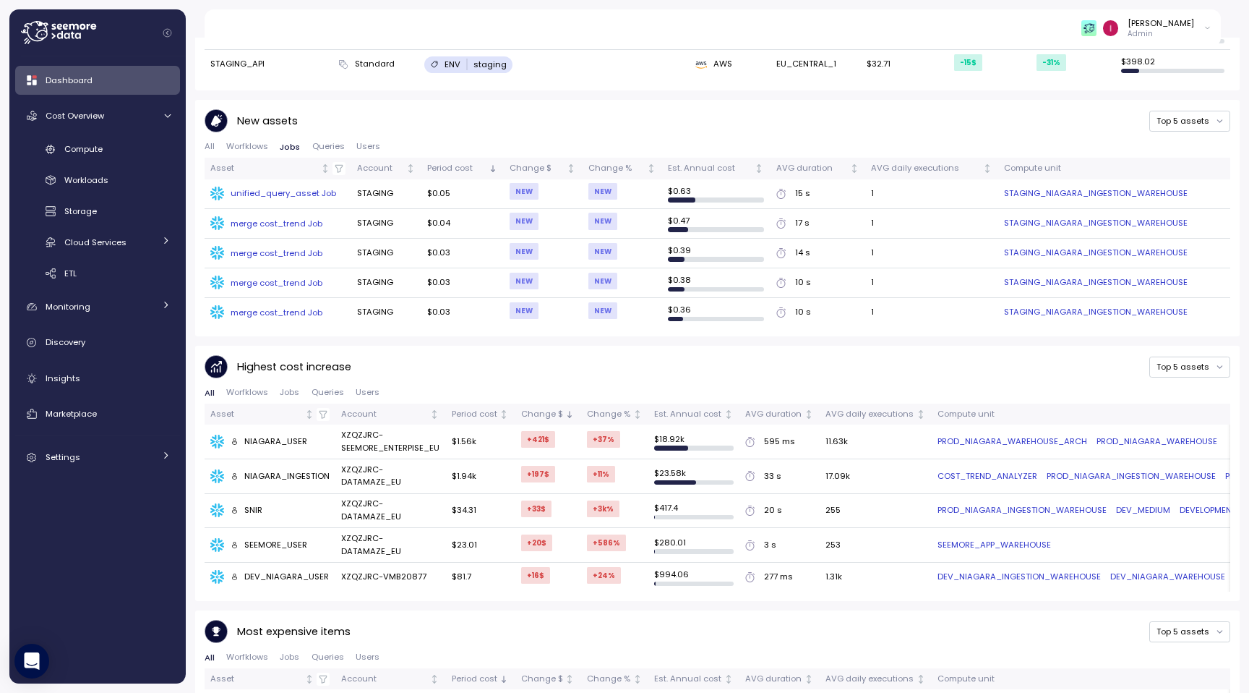
scroll to position [531, 0]
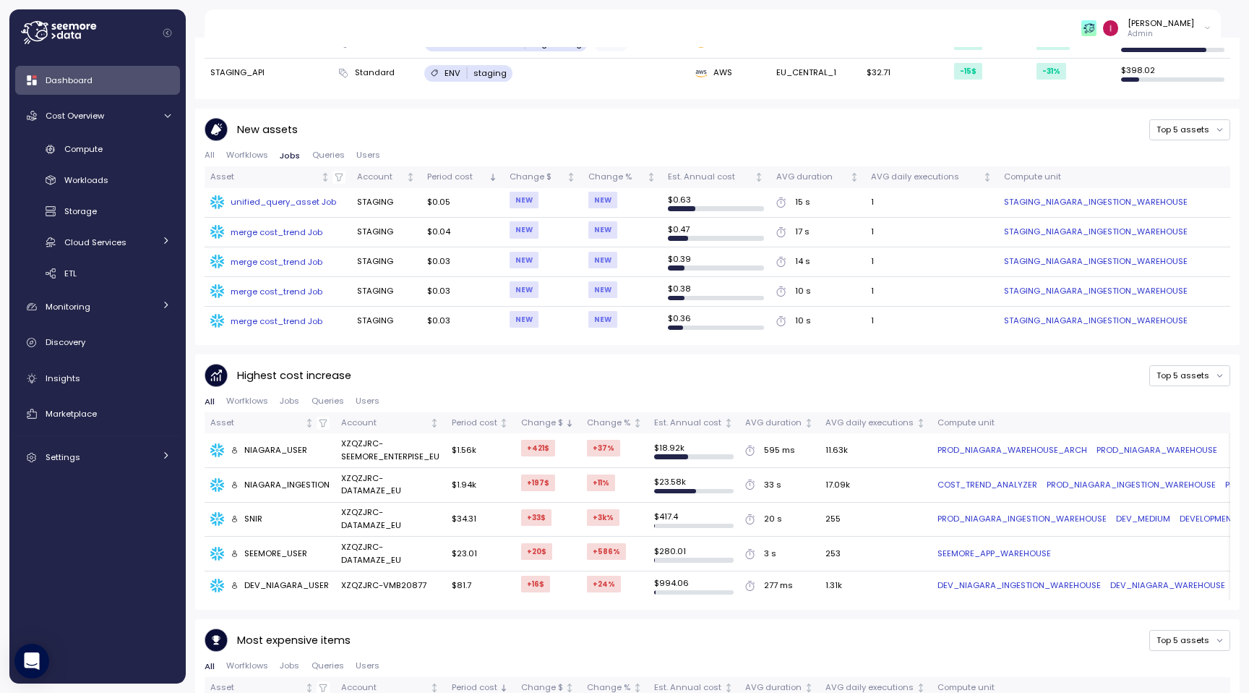
click at [281, 204] on div "unified_query_asset Job" at bounding box center [284, 202] width 106 height 12
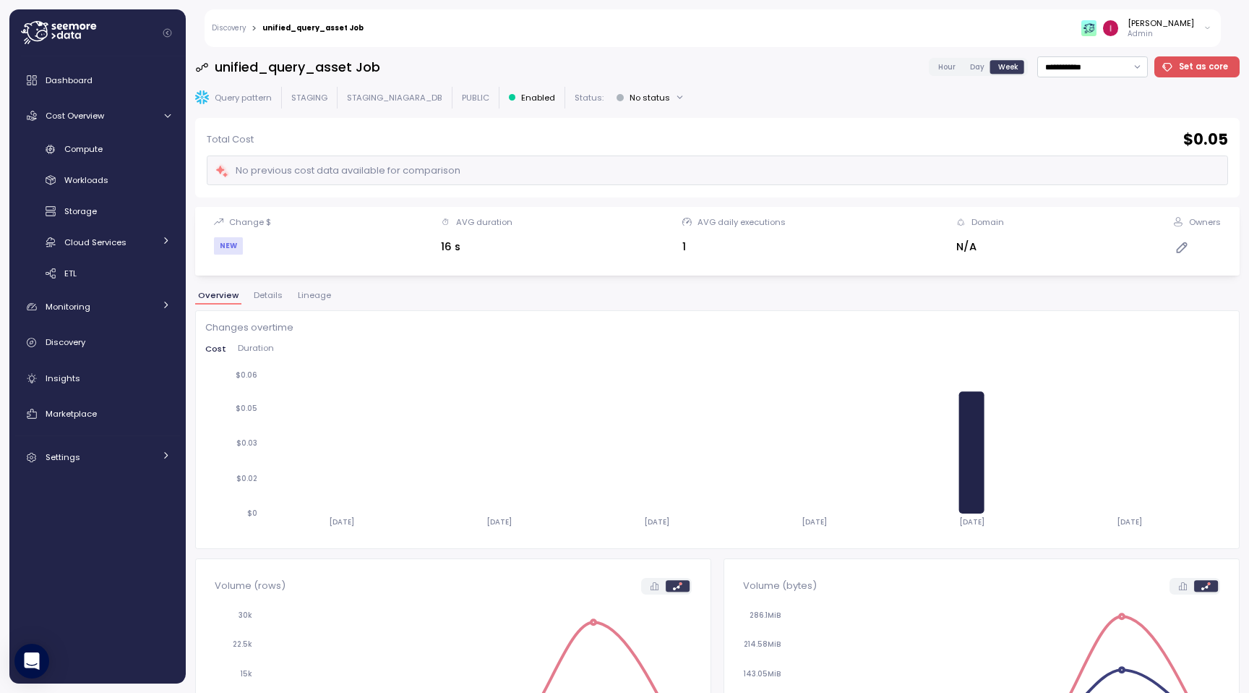
click at [1175, 30] on p "Admin" at bounding box center [1161, 34] width 67 height 10
click at [746, 142] on div "Total Cost $ 0.05" at bounding box center [717, 139] width 1021 height 21
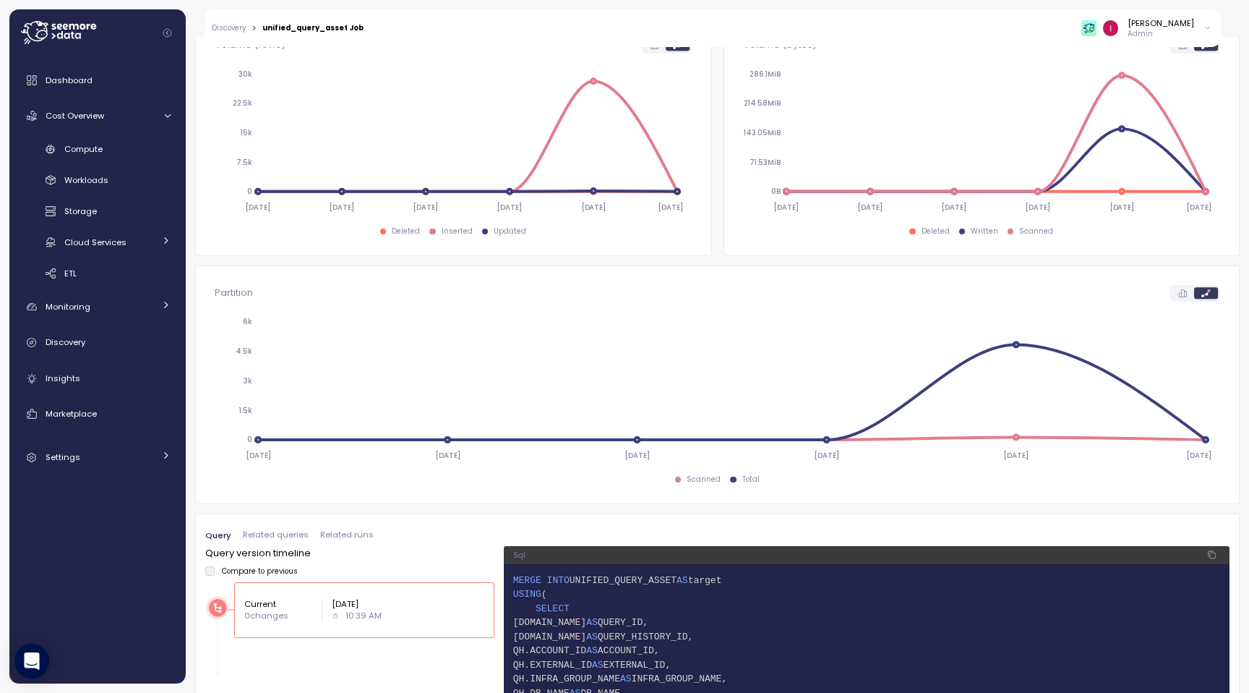
click at [286, 536] on span "Related queries" at bounding box center [276, 535] width 66 height 8
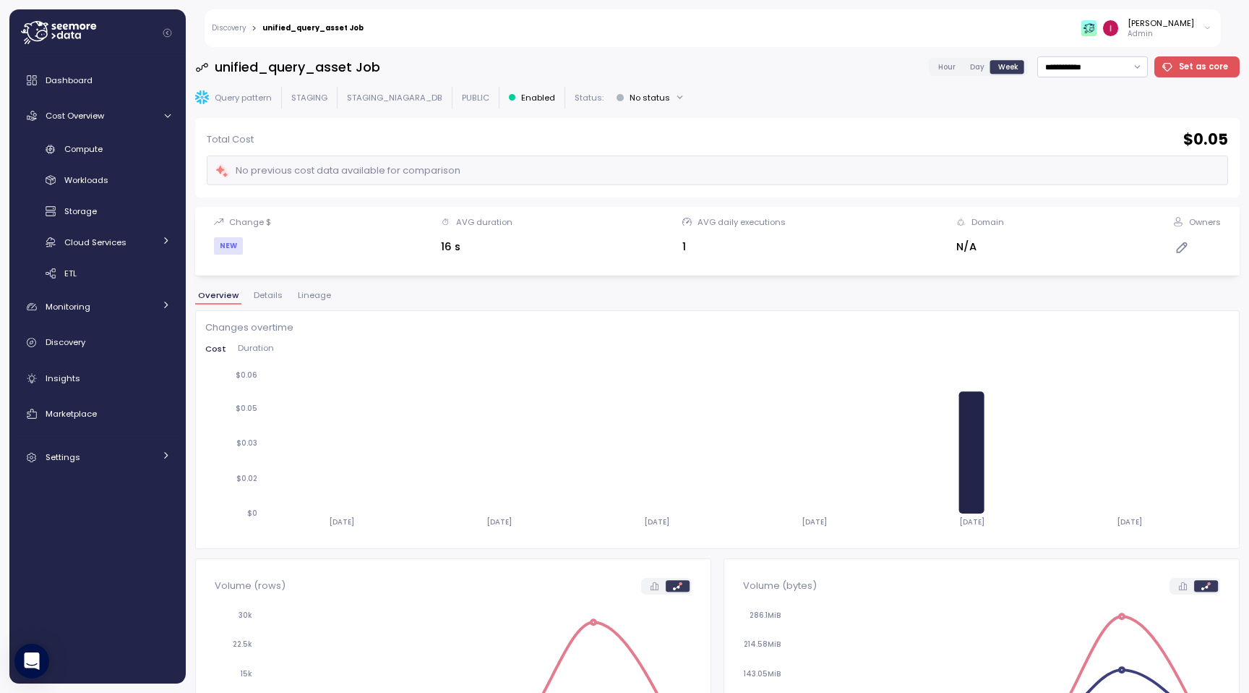
click at [1179, 27] on div "[PERSON_NAME]" at bounding box center [1161, 23] width 67 height 12
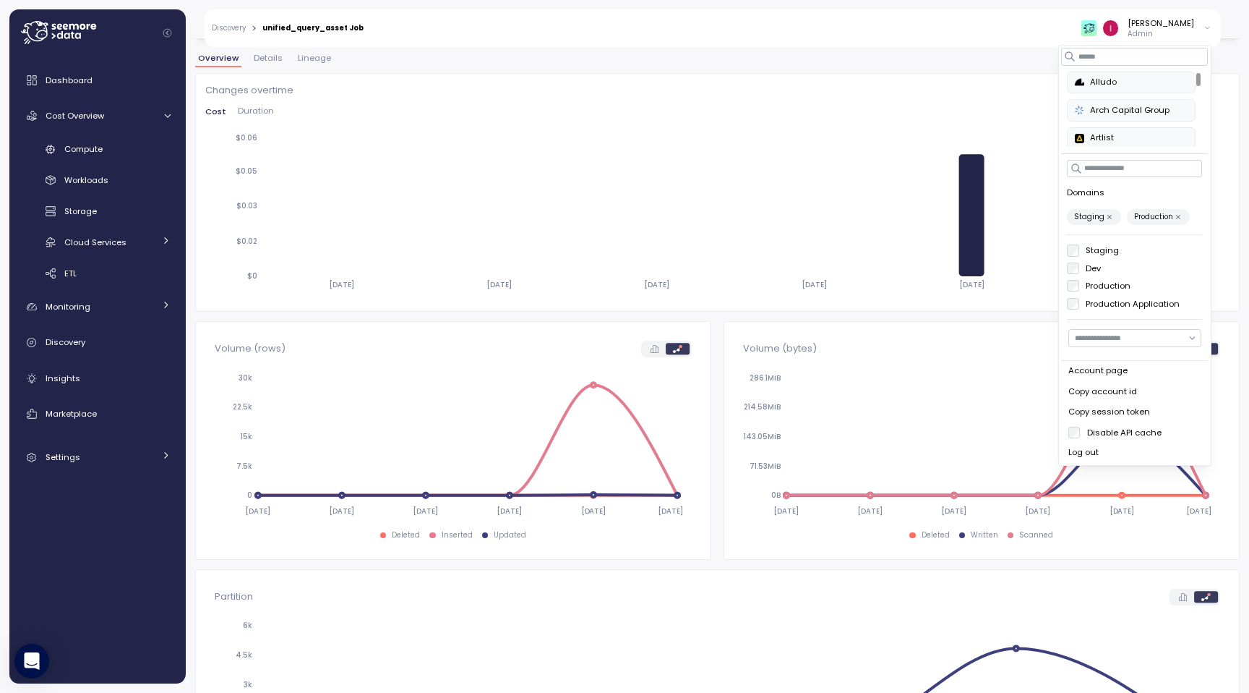
scroll to position [284, 0]
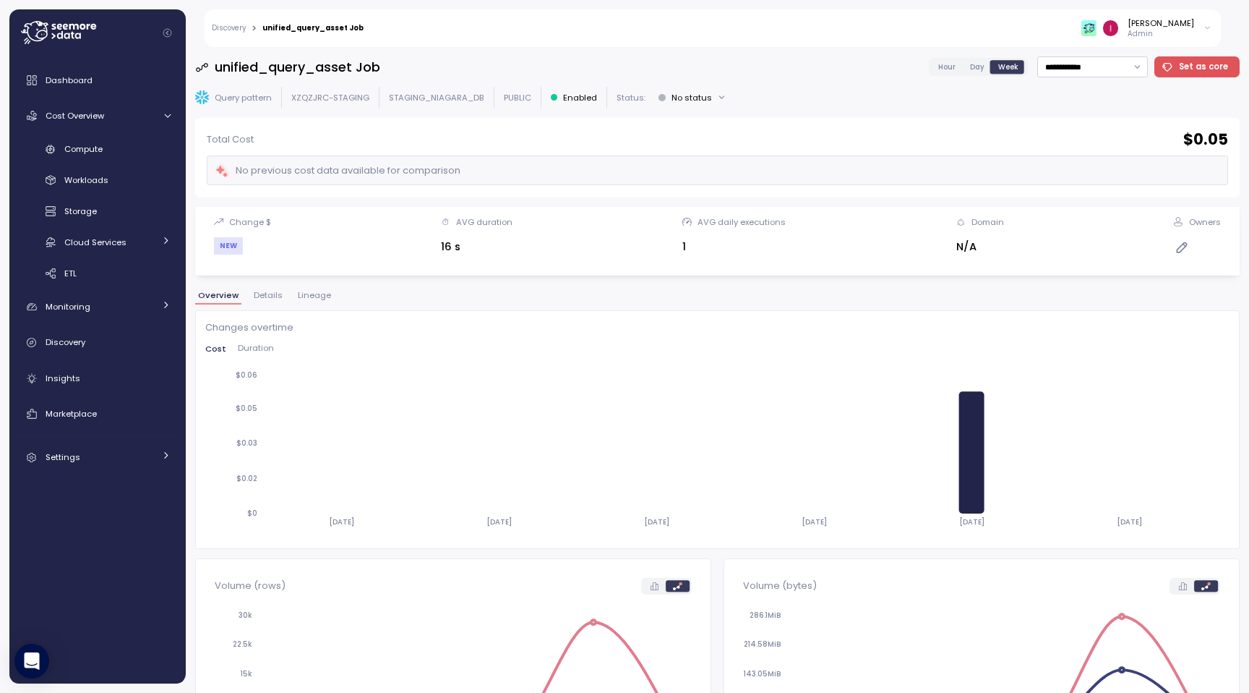
click at [1175, 29] on p "Admin" at bounding box center [1161, 34] width 67 height 10
click at [985, 291] on div "**********" at bounding box center [717, 369] width 1045 height 627
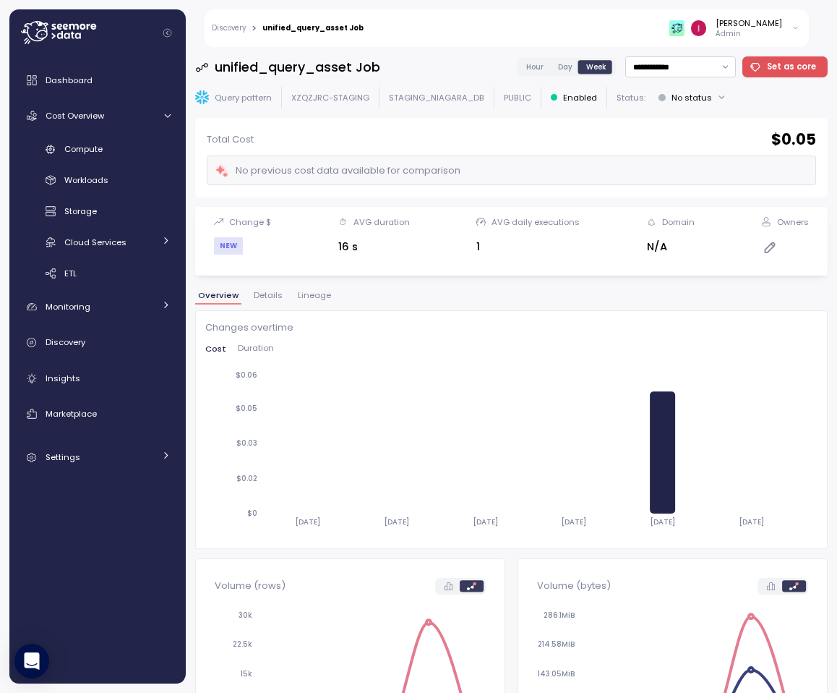
click at [760, 25] on div "[PERSON_NAME]" at bounding box center [749, 23] width 67 height 12
click at [547, 301] on div "Overview Details Lineage" at bounding box center [511, 300] width 633 height 19
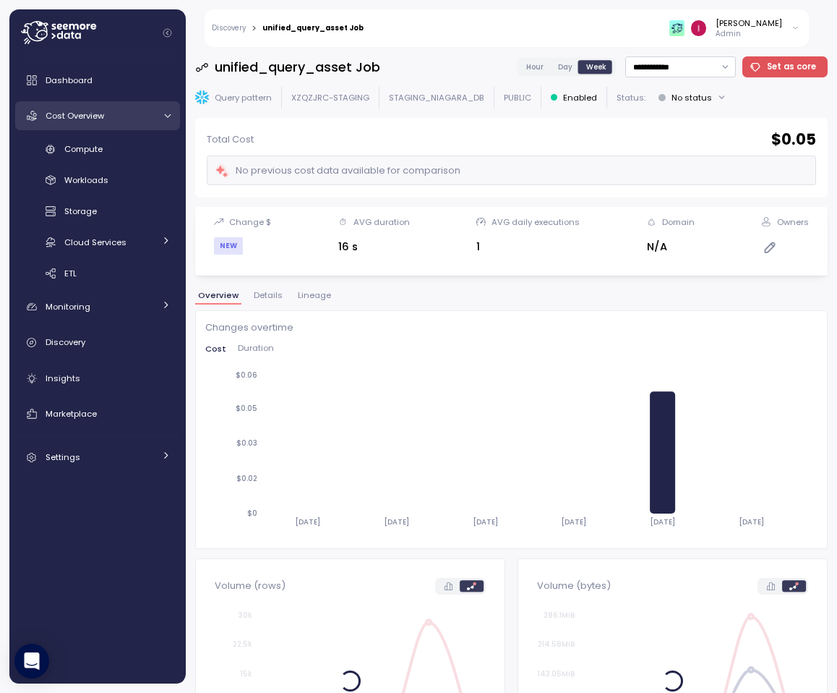
click at [106, 122] on div "Cost Overview" at bounding box center [100, 115] width 108 height 14
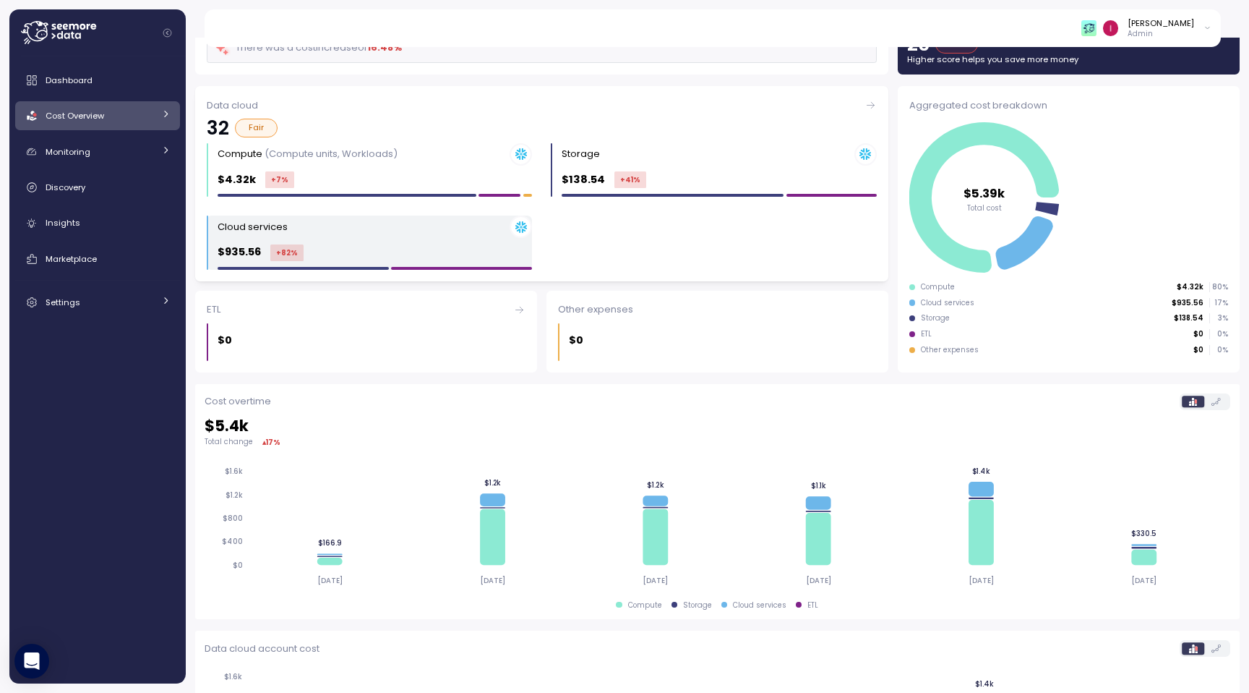
scroll to position [140, 0]
